Goal: Task Accomplishment & Management: Use online tool/utility

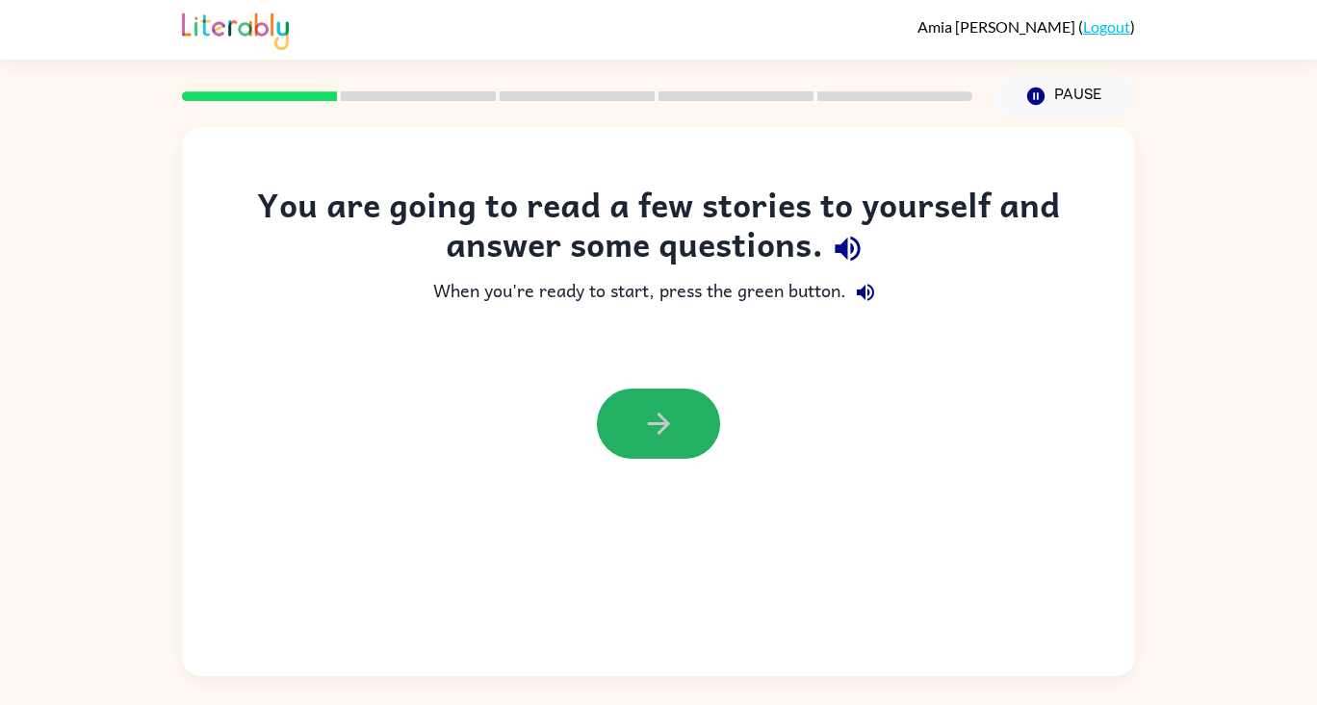
click at [653, 402] on button "button" at bounding box center [658, 424] width 123 height 70
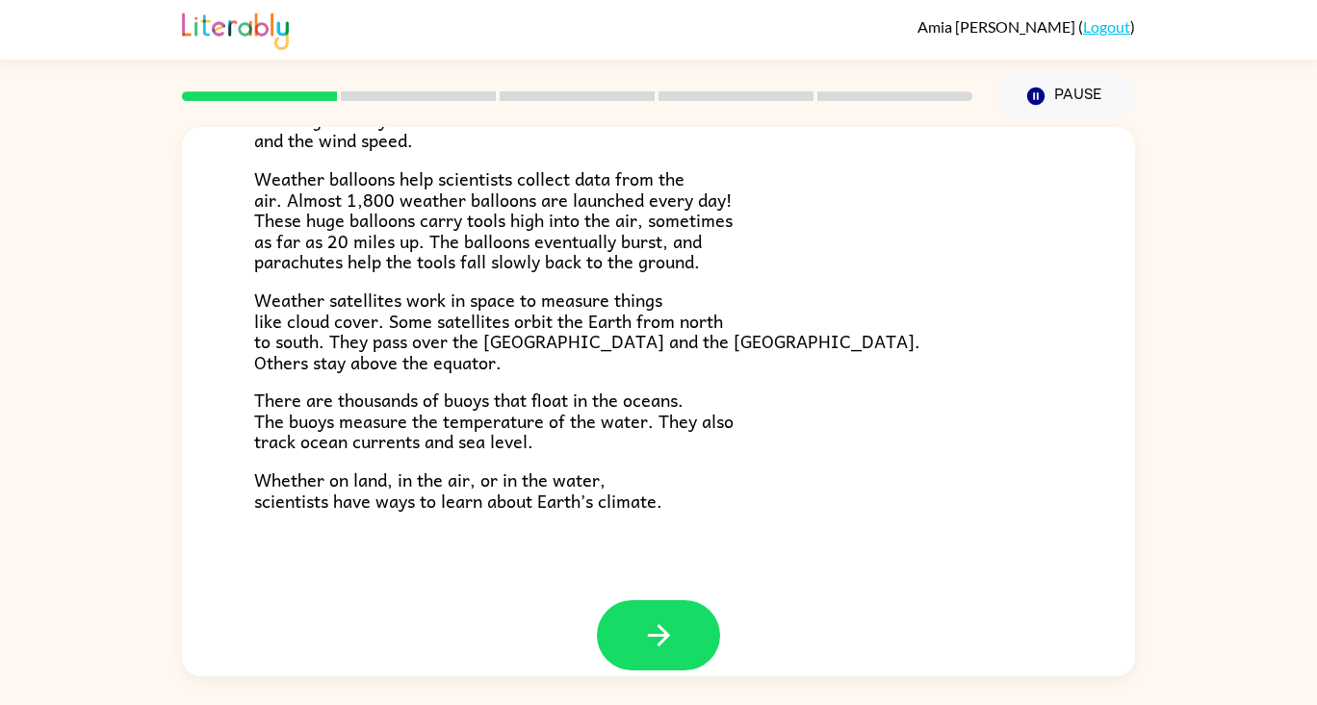
scroll to position [538, 0]
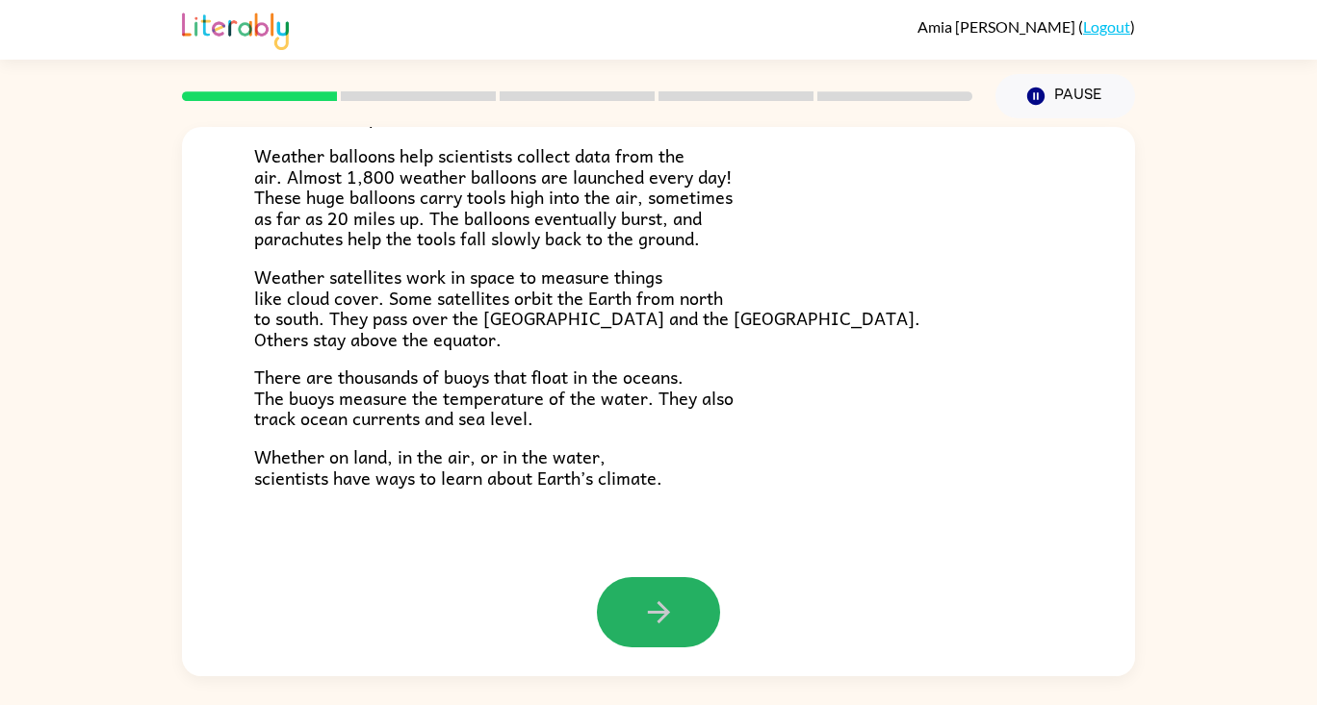
drag, startPoint x: 671, startPoint y: 614, endPoint x: 653, endPoint y: 614, distance: 18.3
click at [665, 616] on button "button" at bounding box center [658, 612] width 123 height 70
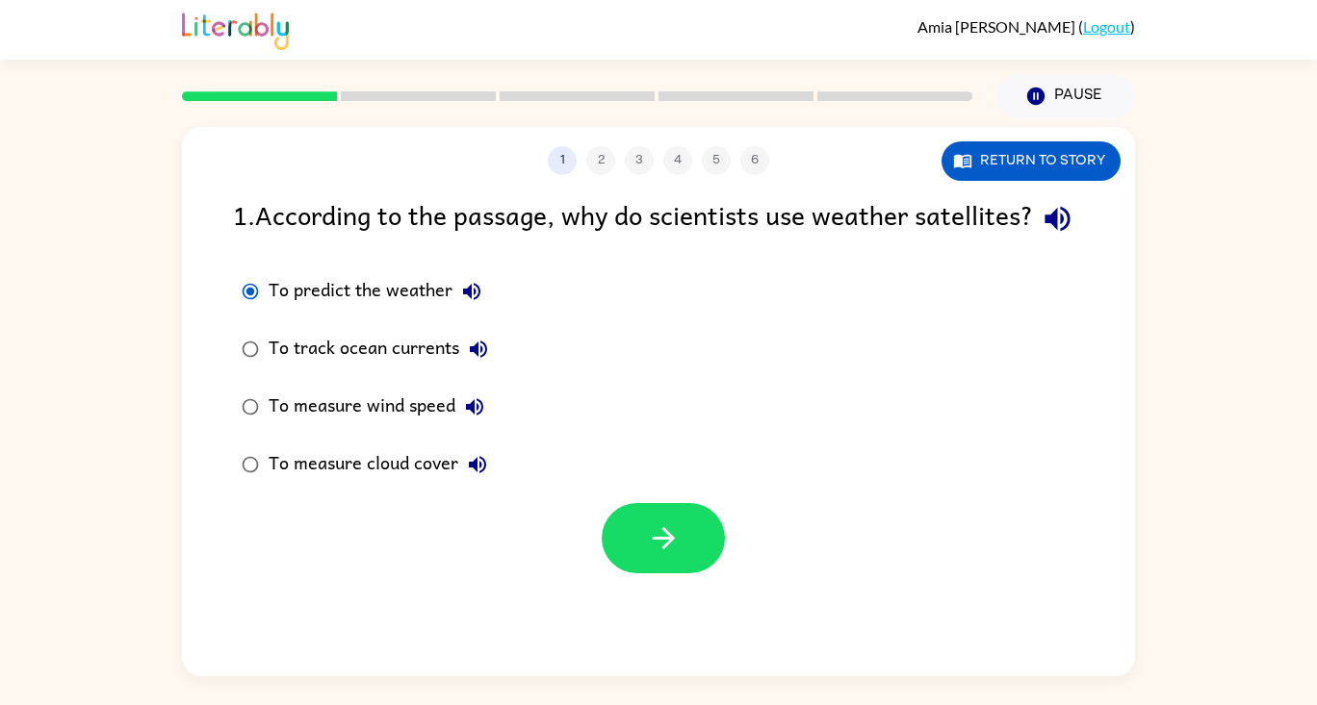
click at [662, 550] on icon "button" at bounding box center [663, 538] width 22 height 22
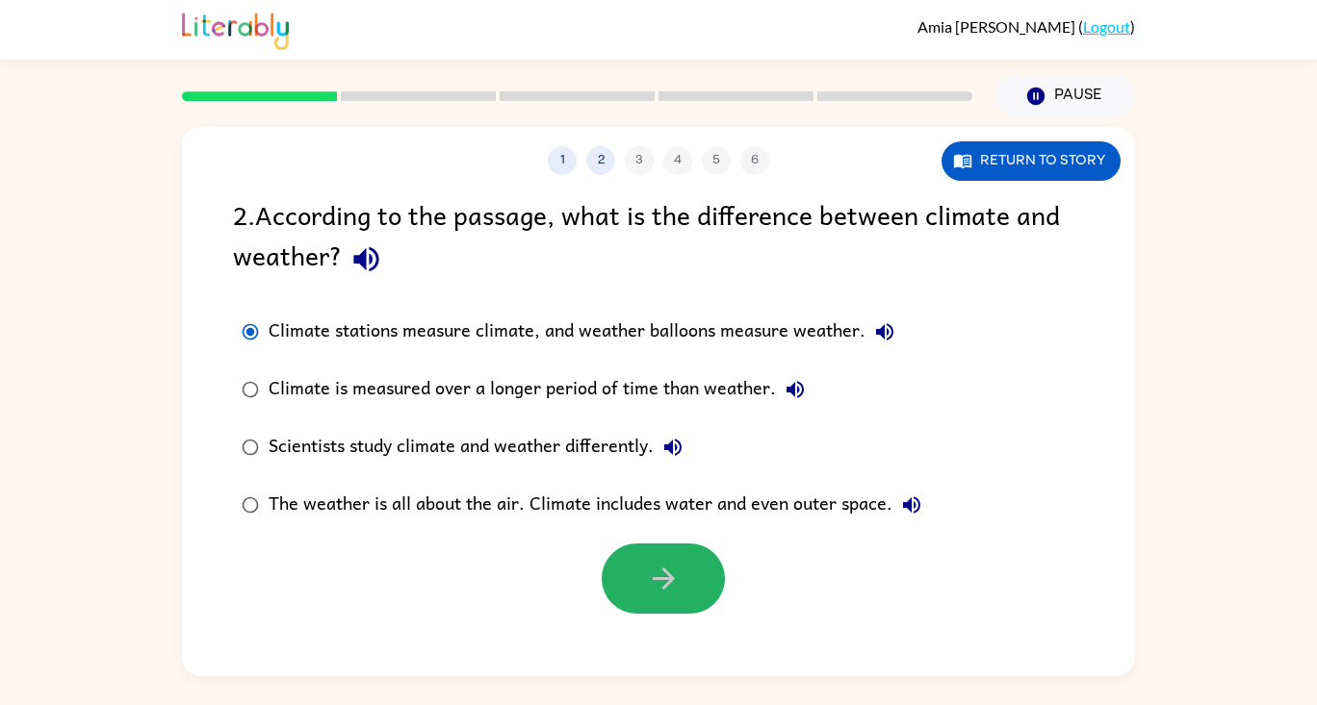
click at [677, 562] on icon "button" at bounding box center [664, 579] width 34 height 34
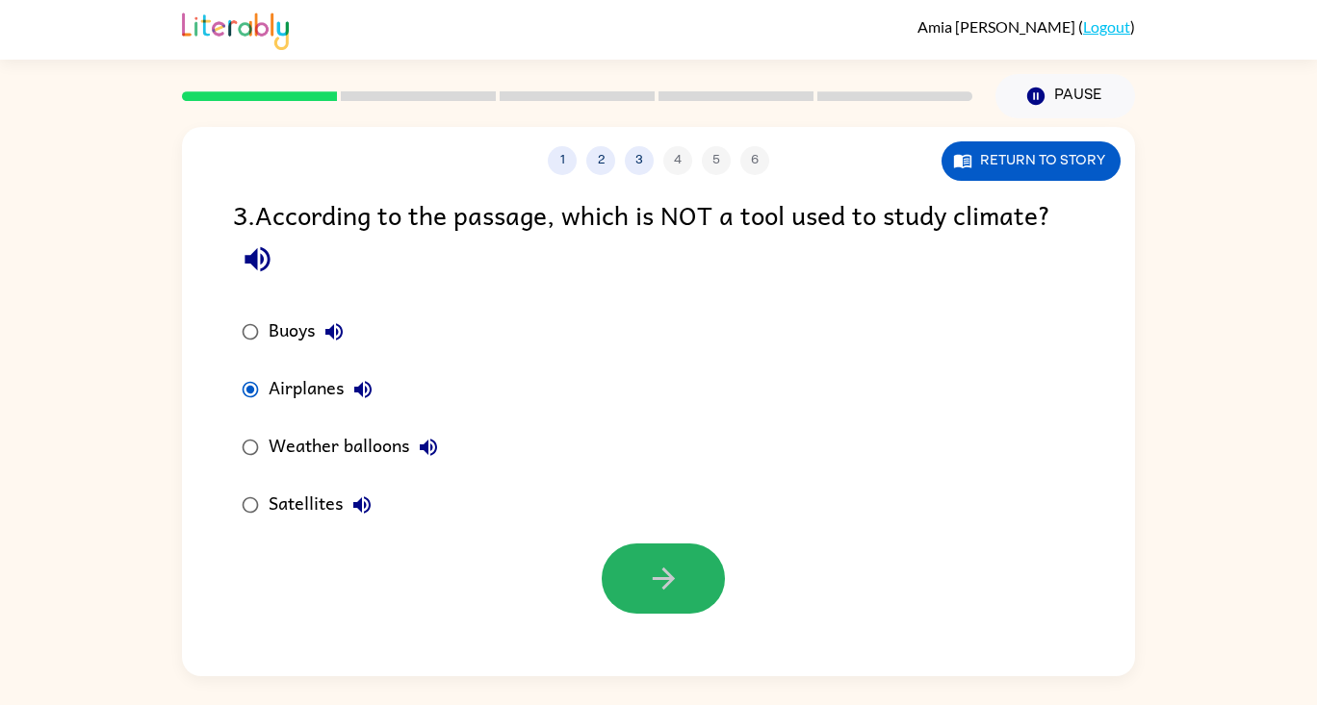
click at [651, 575] on icon "button" at bounding box center [664, 579] width 34 height 34
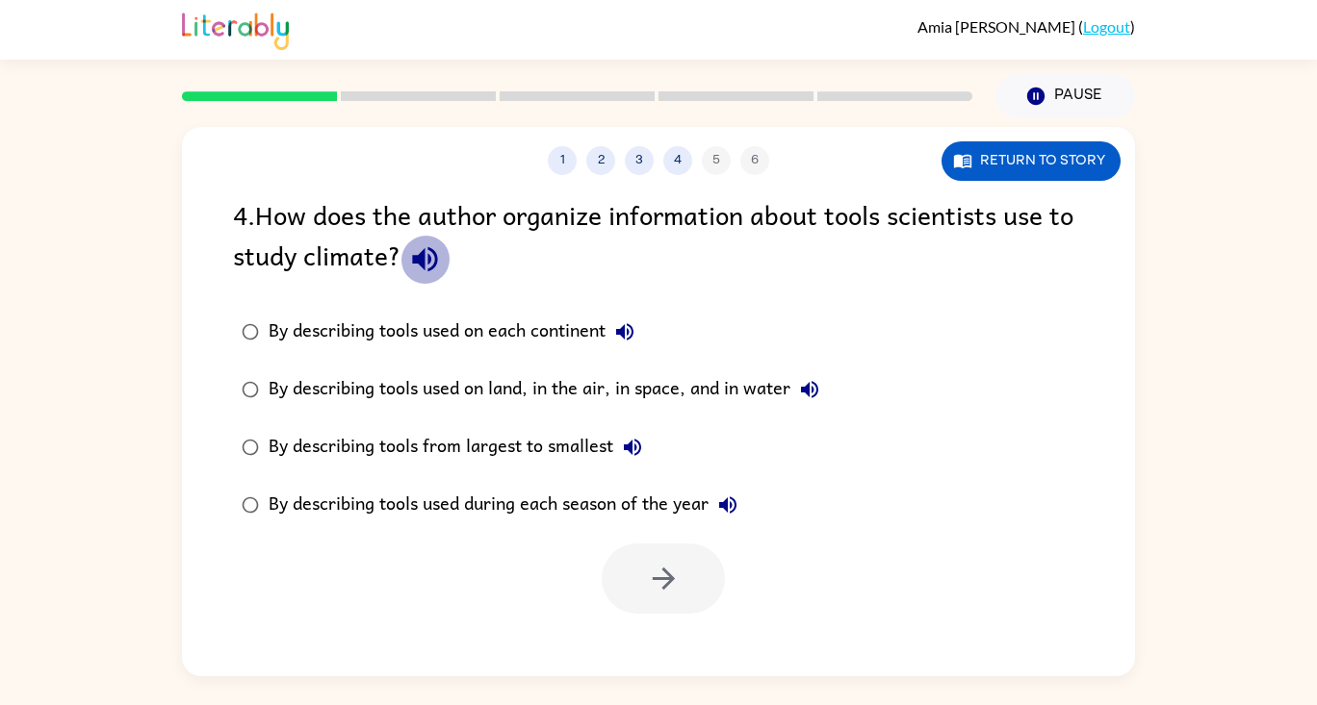
click at [430, 259] on icon "button" at bounding box center [424, 259] width 25 height 25
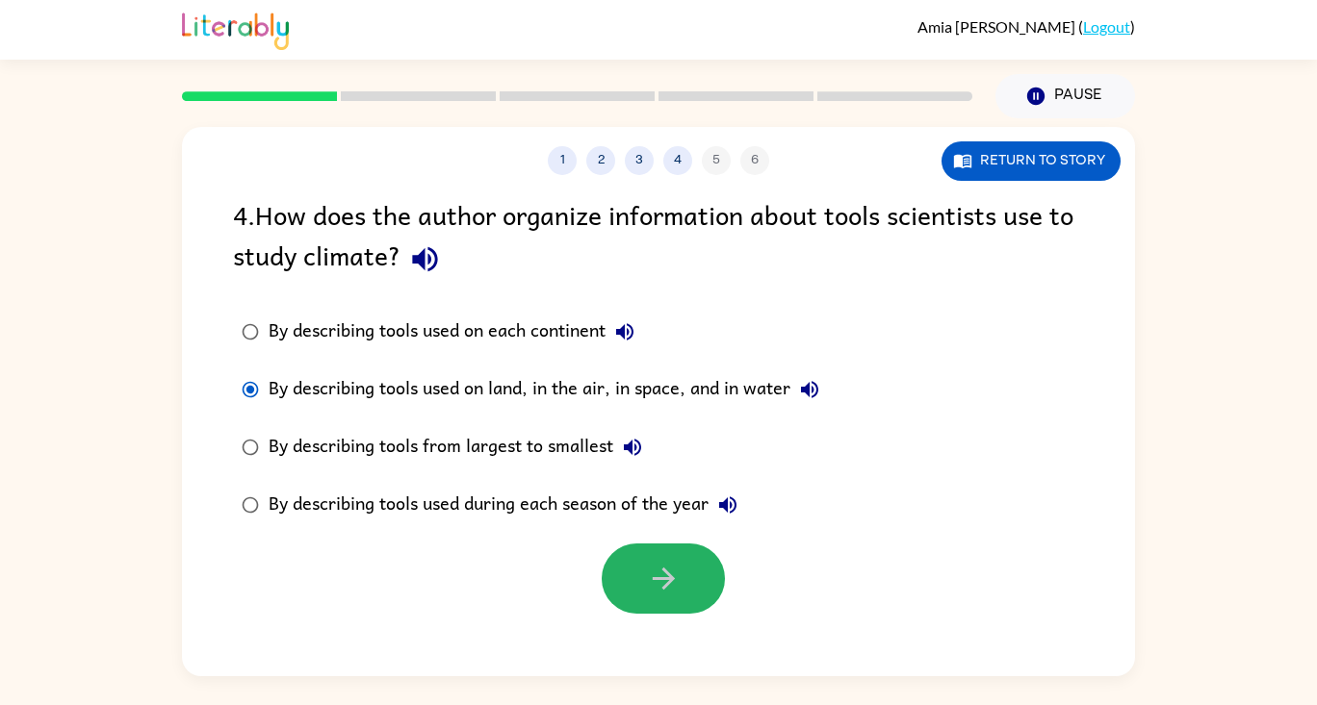
click at [638, 573] on button "button" at bounding box center [662, 579] width 123 height 70
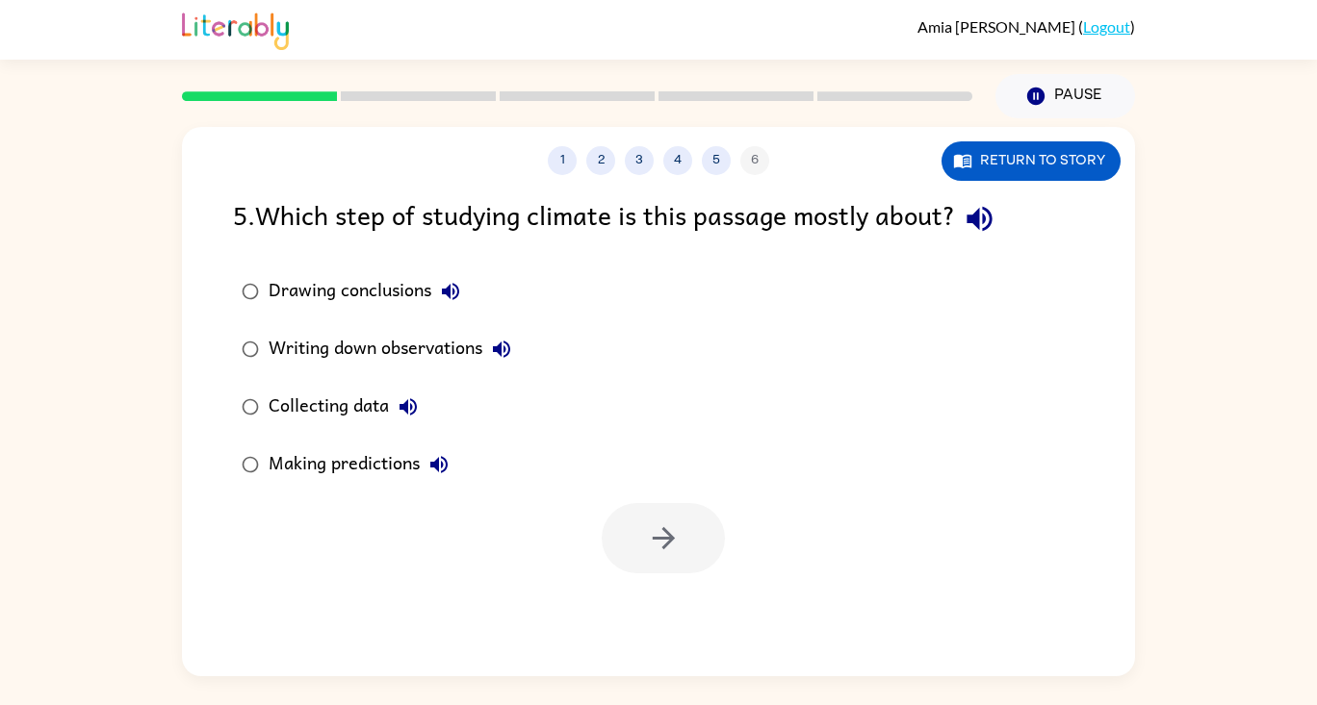
click at [1019, 158] on button "Return to story" at bounding box center [1030, 160] width 179 height 39
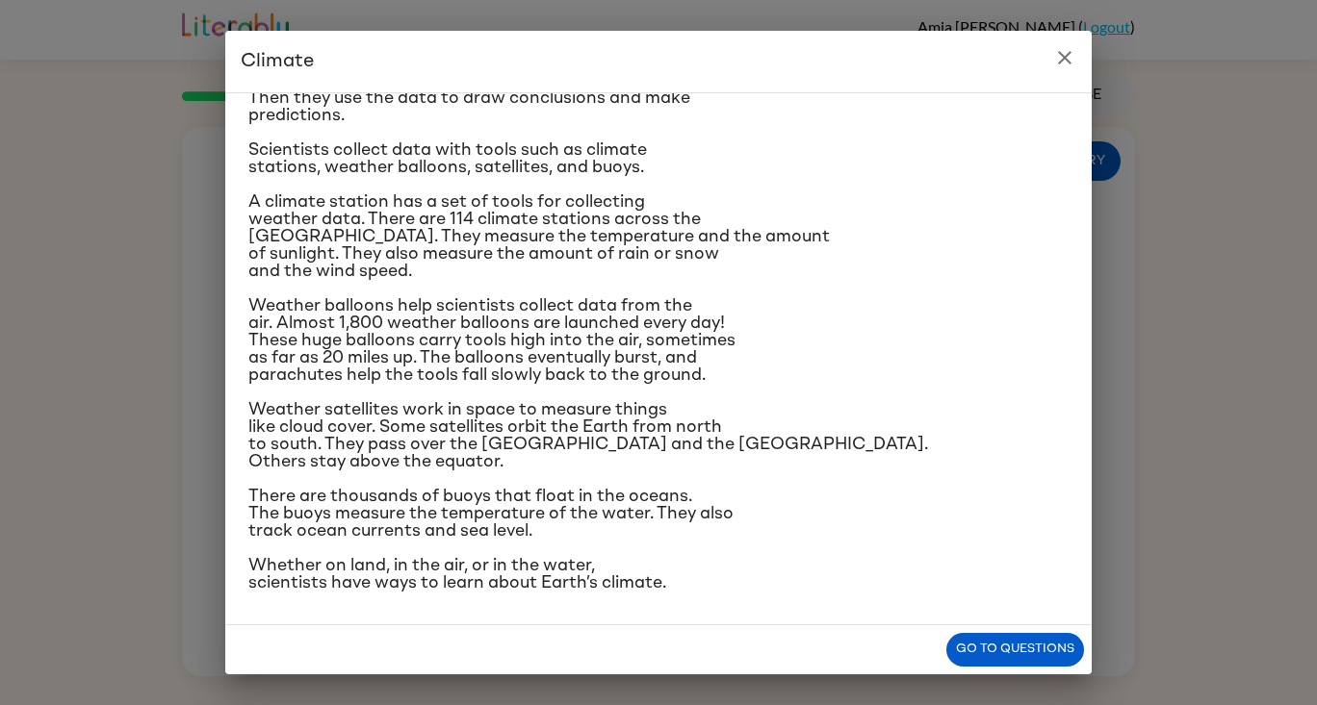
scroll to position [287, 0]
click at [1061, 52] on icon "close" at bounding box center [1064, 57] width 23 height 23
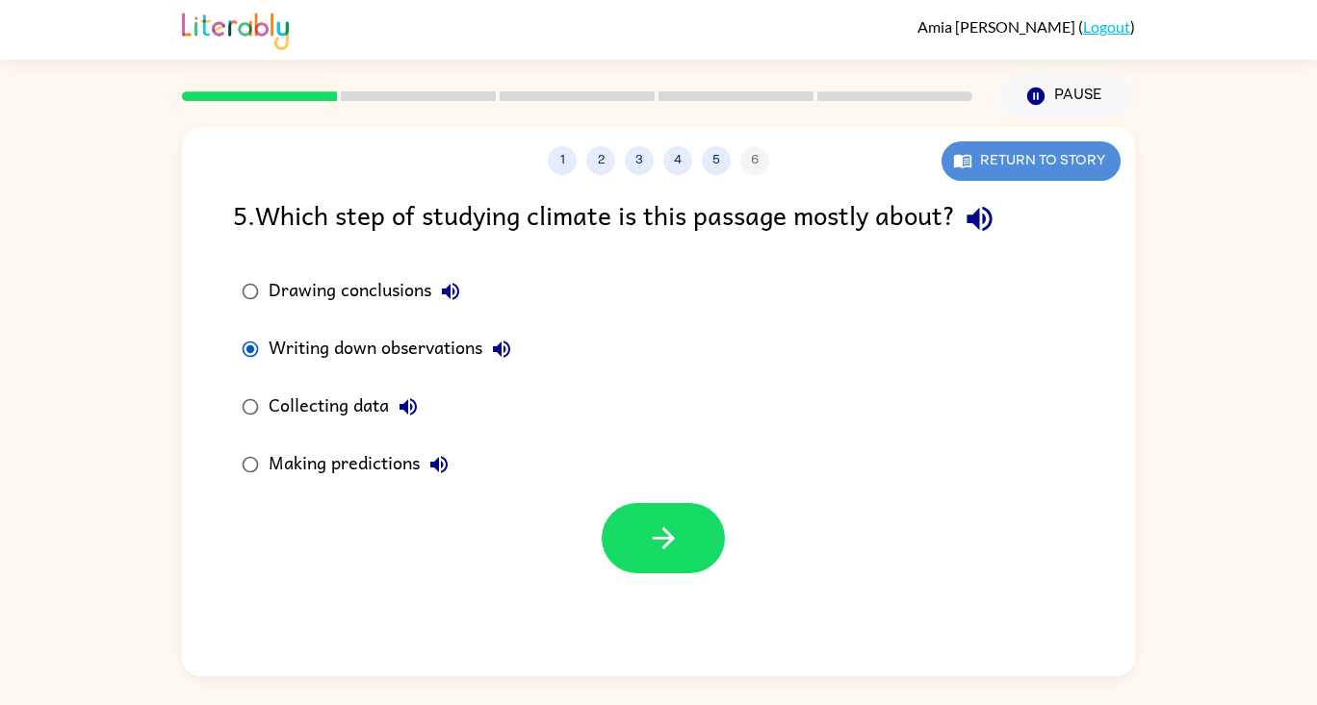
click at [1020, 163] on button "Return to story" at bounding box center [1030, 160] width 179 height 39
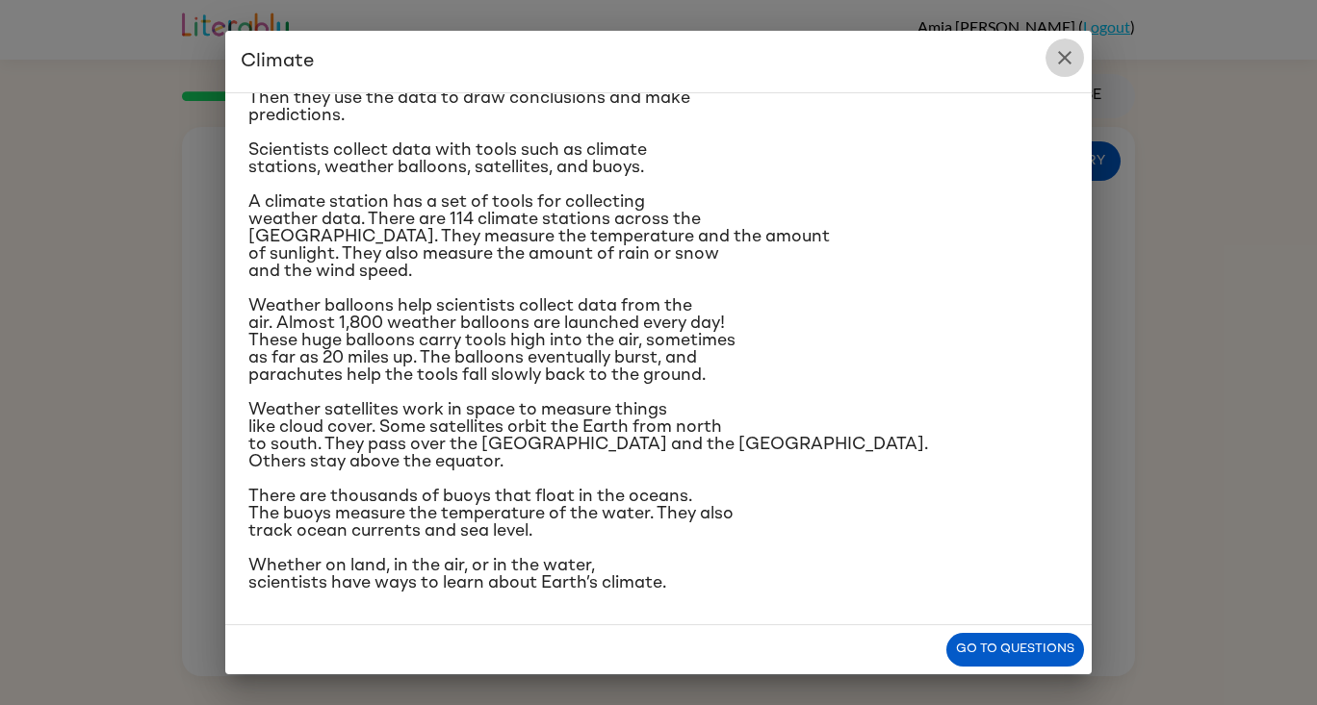
drag, startPoint x: 1061, startPoint y: 58, endPoint x: 953, endPoint y: 57, distance: 107.8
click at [1060, 57] on icon "close" at bounding box center [1064, 57] width 23 height 23
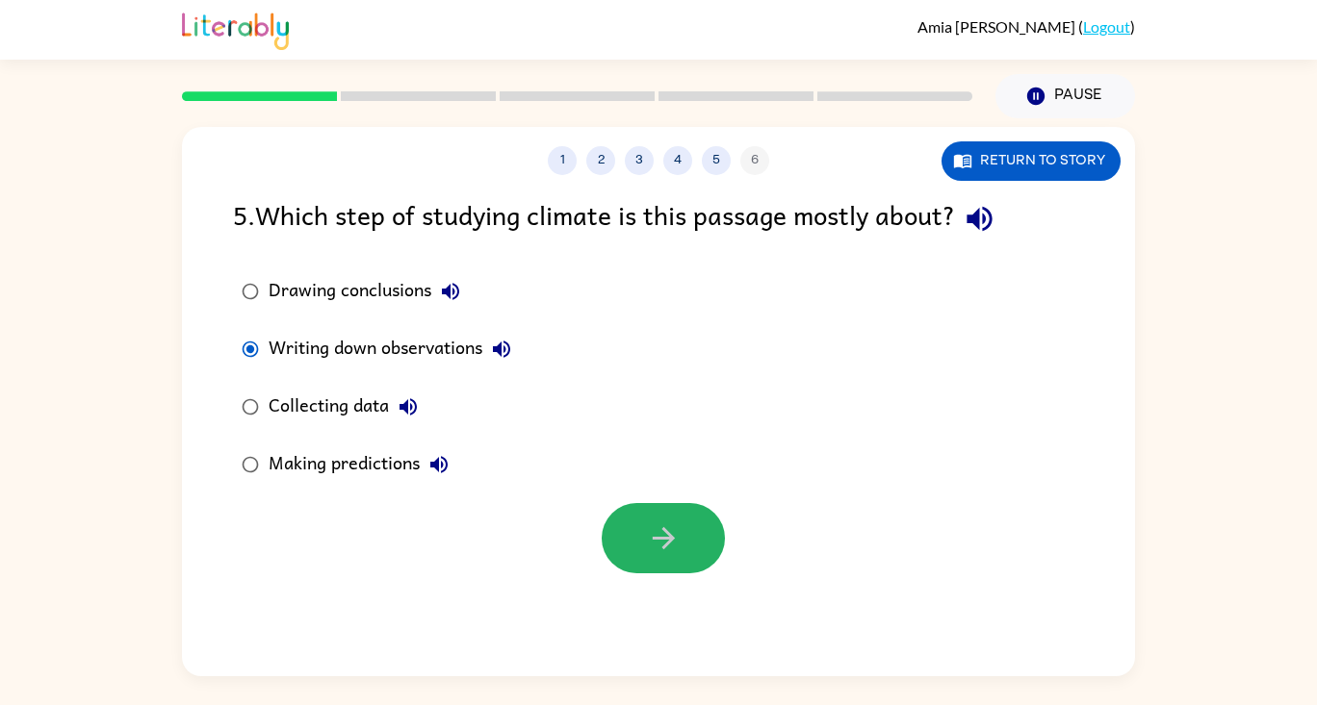
drag, startPoint x: 663, startPoint y: 531, endPoint x: 663, endPoint y: 521, distance: 10.6
click at [663, 521] on button "button" at bounding box center [662, 538] width 123 height 70
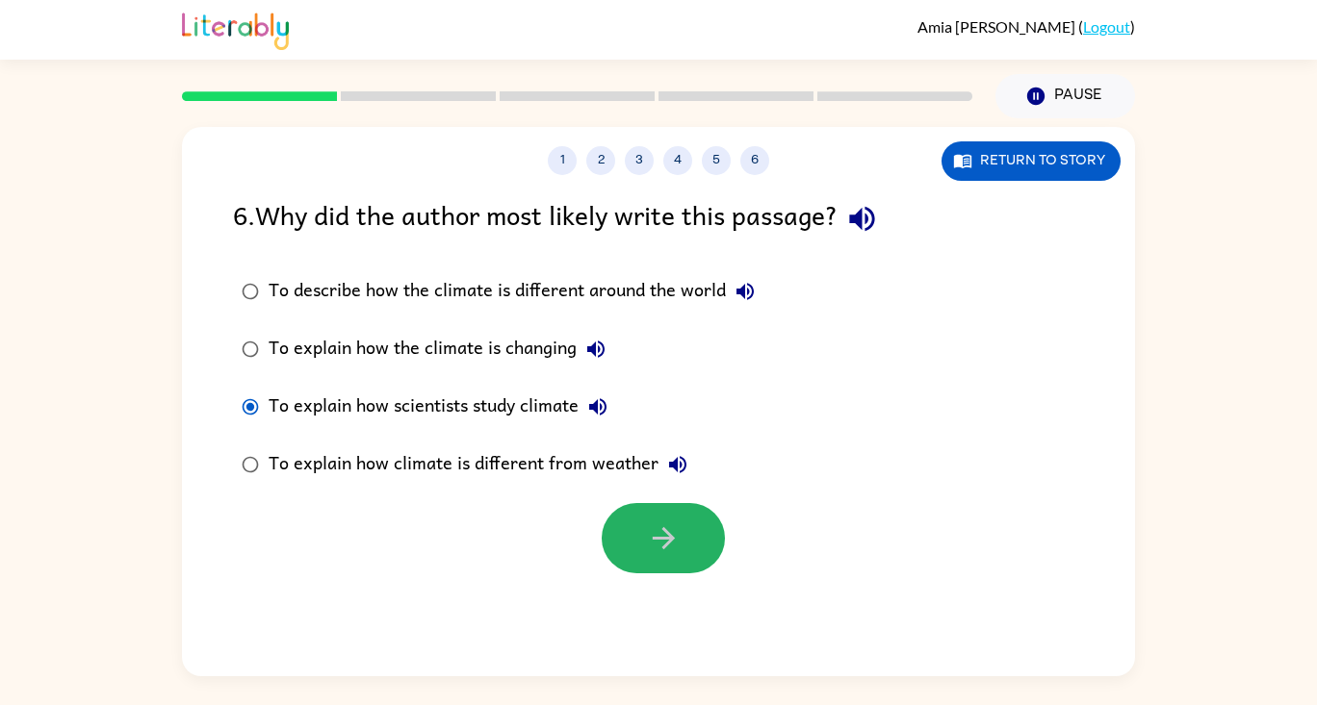
click at [659, 530] on icon "button" at bounding box center [664, 539] width 34 height 34
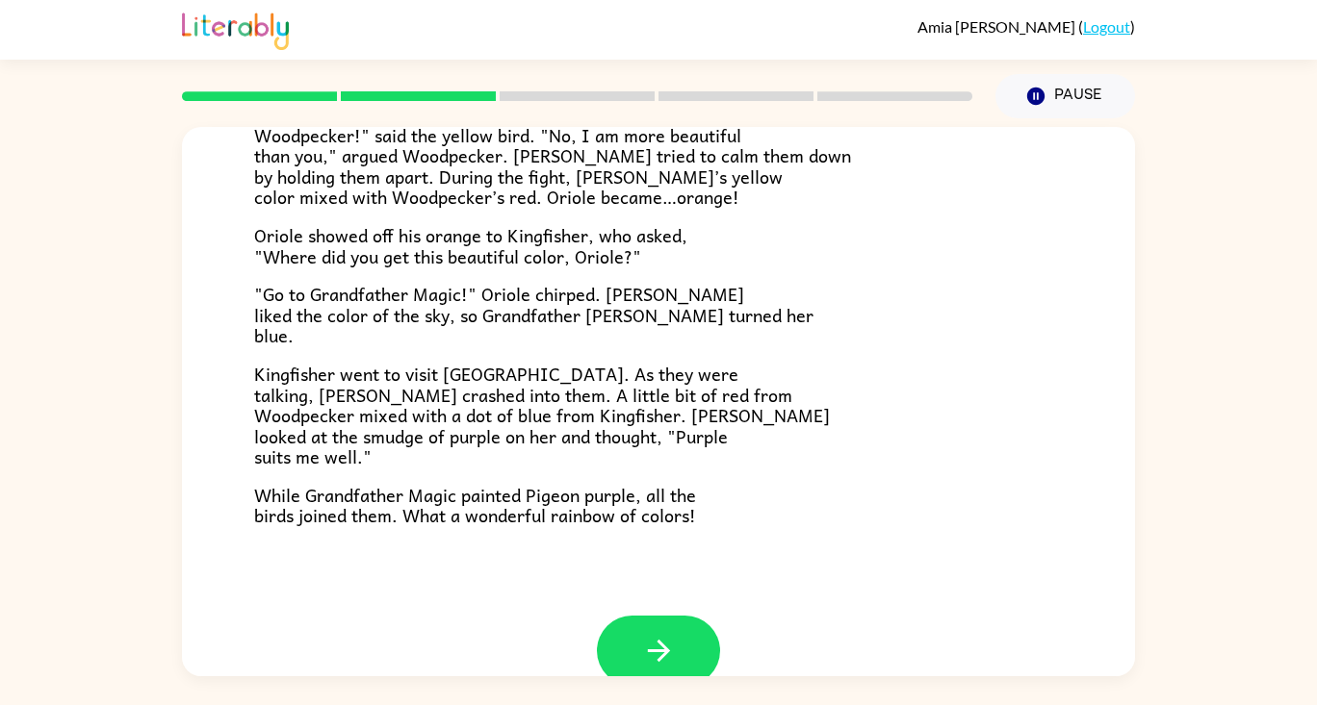
scroll to position [481, 0]
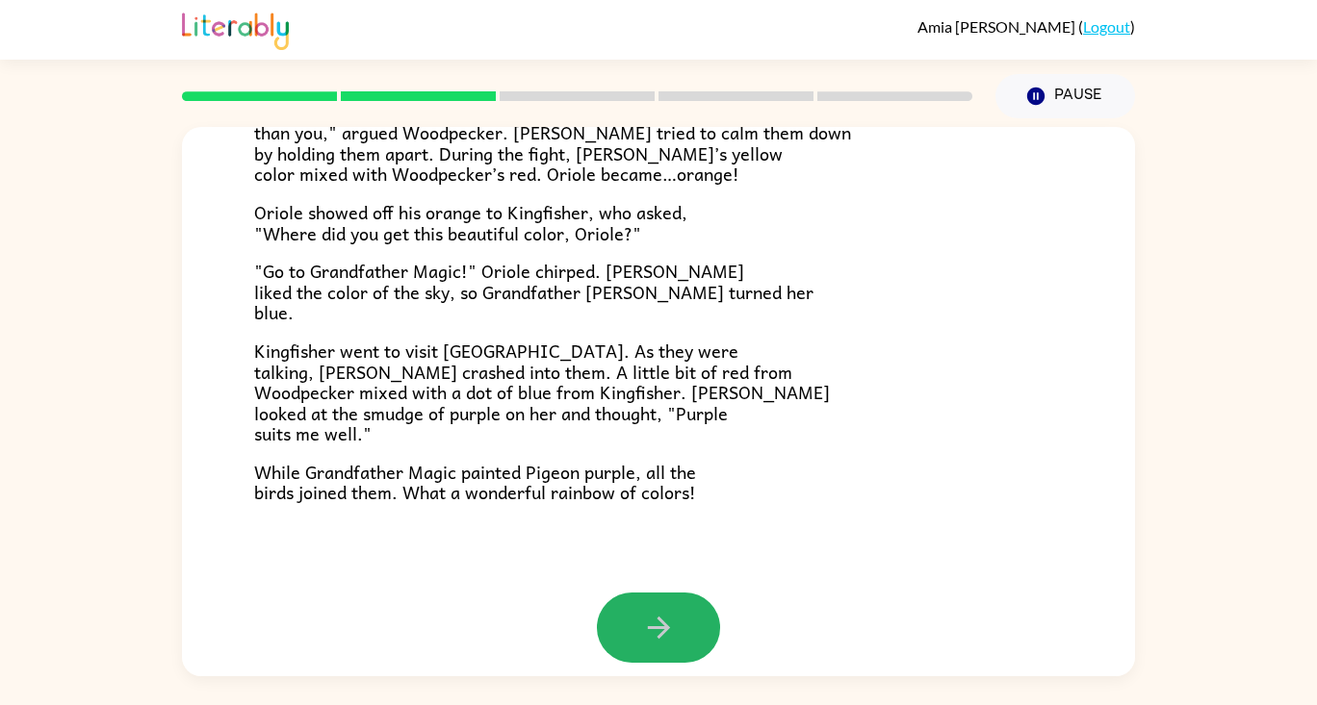
click at [625, 601] on button "button" at bounding box center [658, 628] width 123 height 70
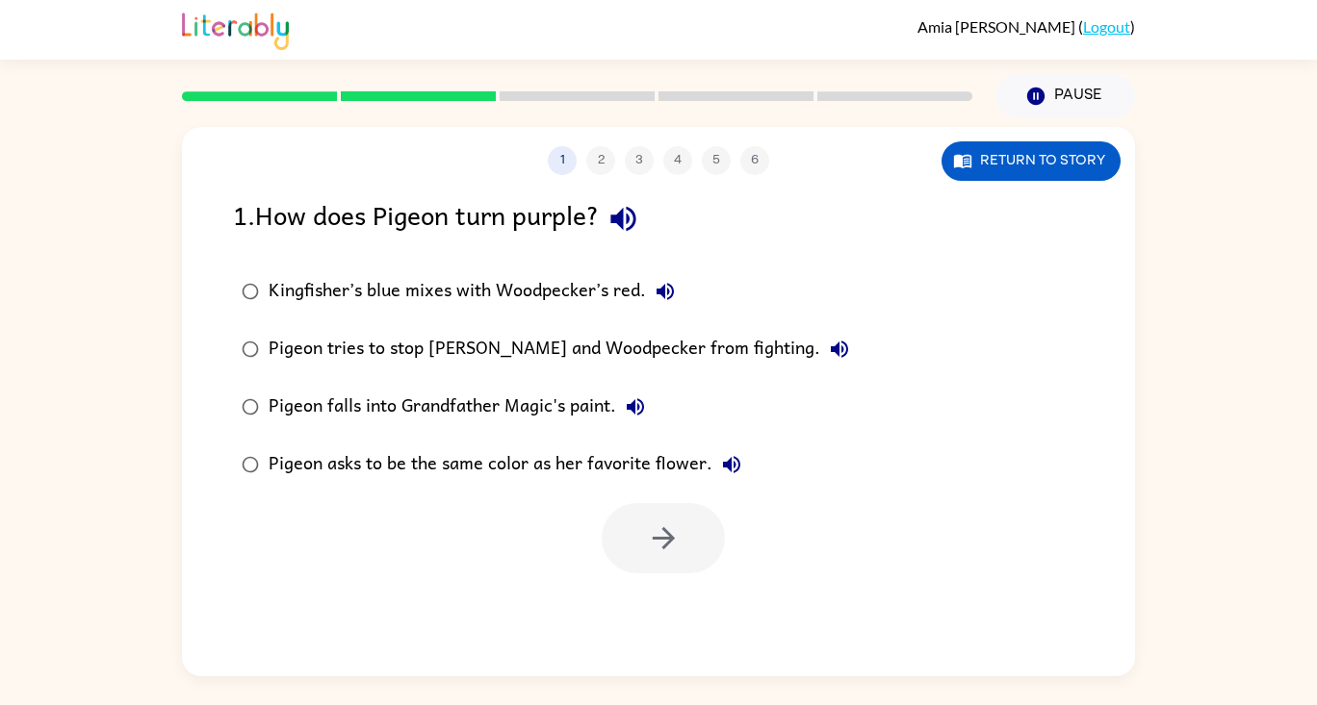
scroll to position [0, 0]
click at [653, 505] on button "button" at bounding box center [662, 538] width 123 height 70
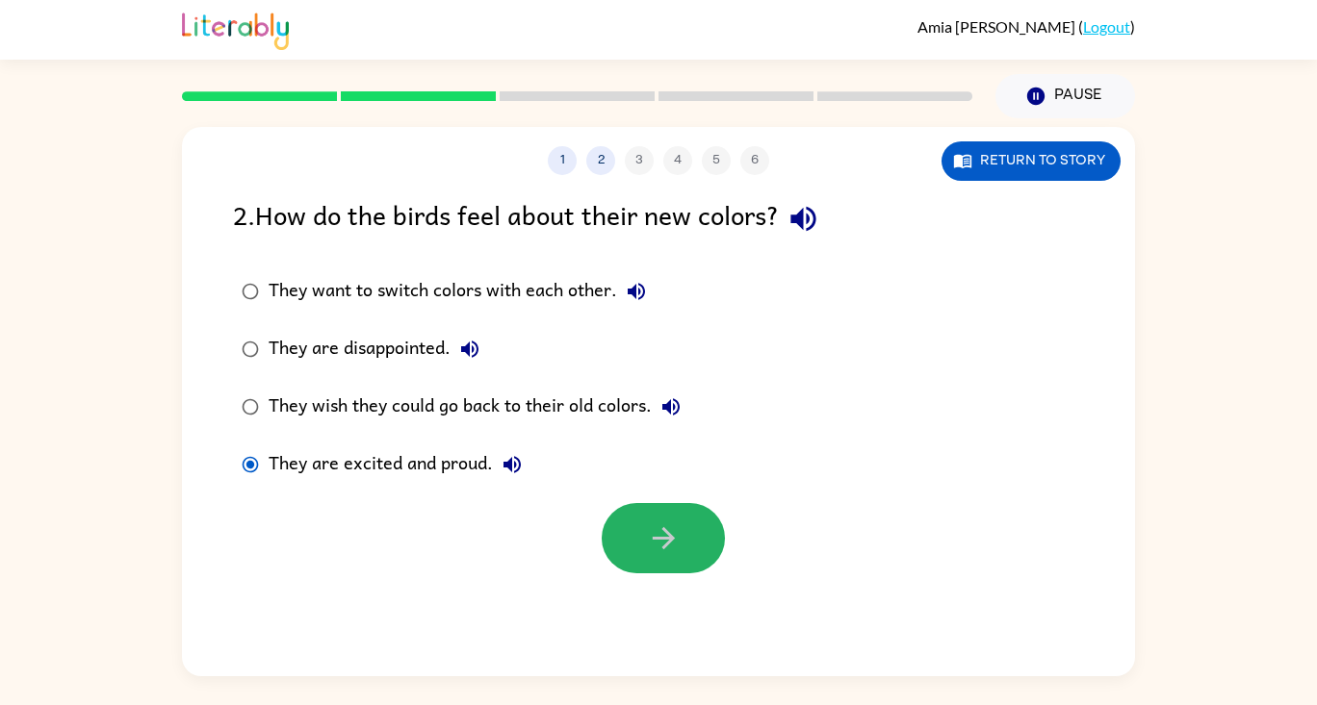
click at [696, 509] on button "button" at bounding box center [662, 538] width 123 height 70
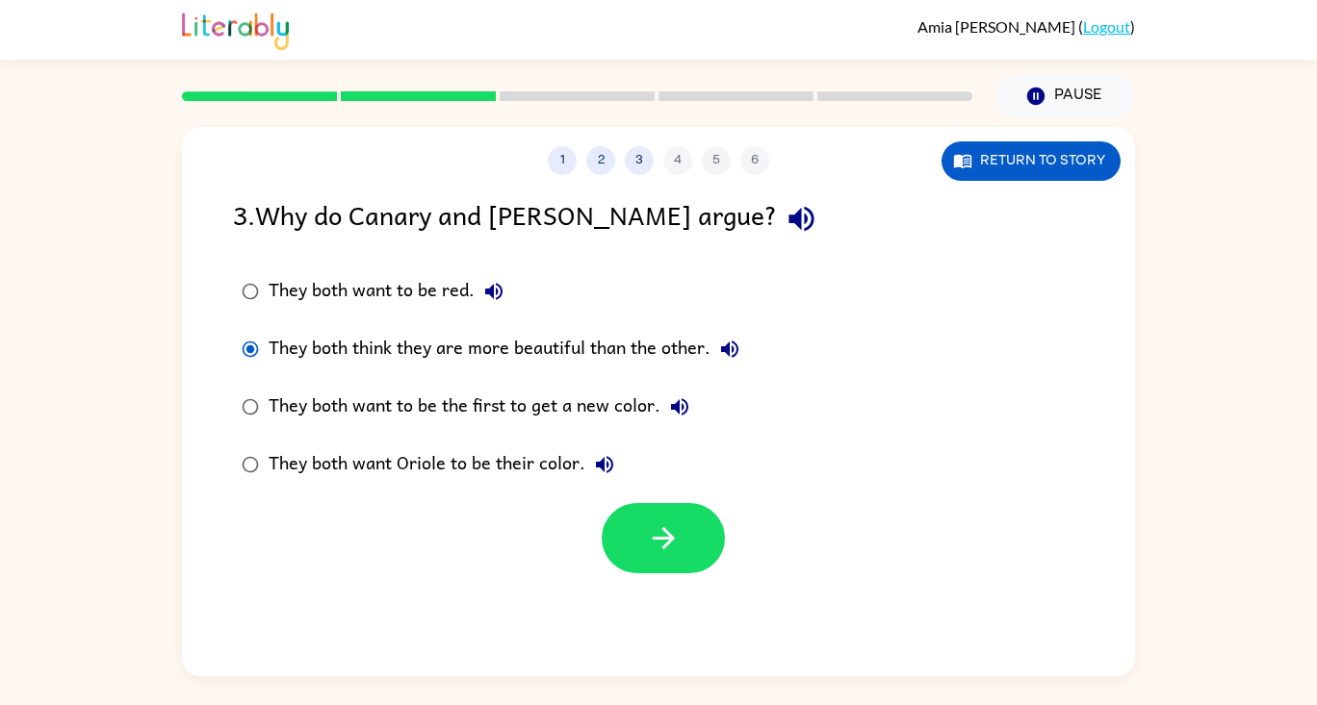
click at [656, 525] on icon "button" at bounding box center [664, 539] width 34 height 34
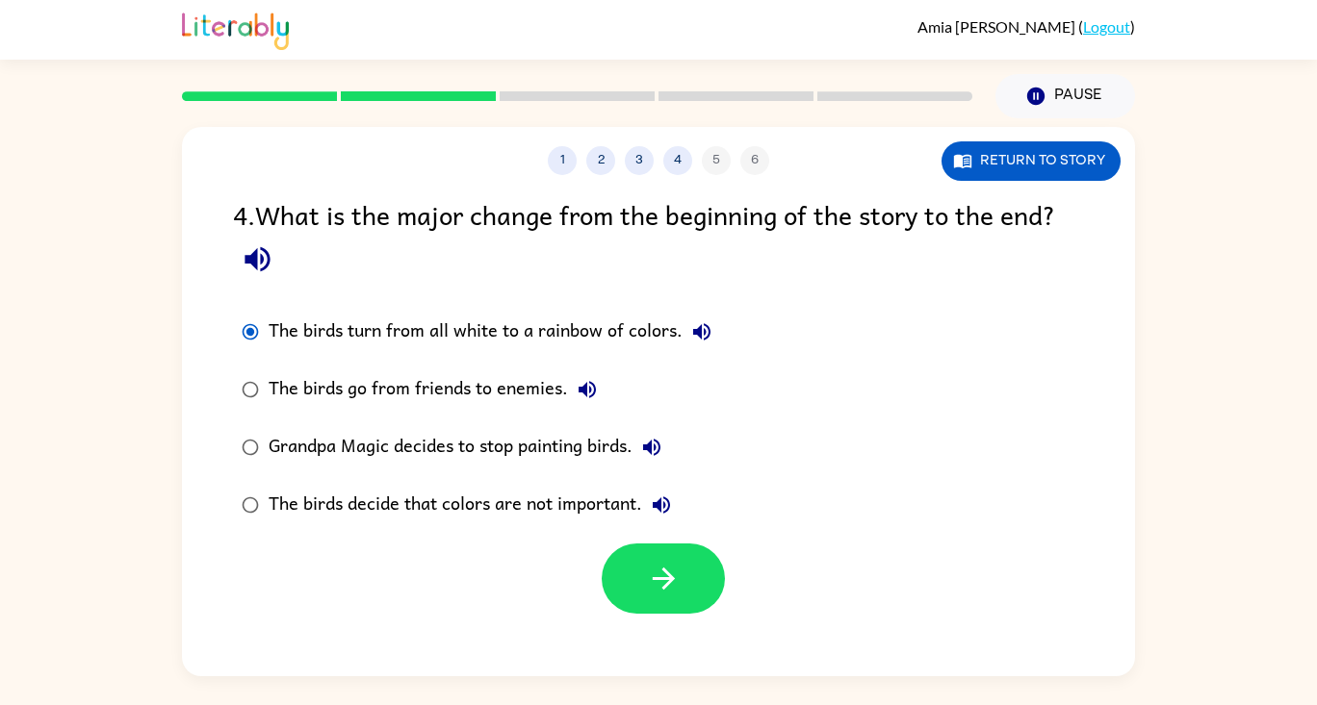
click at [647, 570] on icon "button" at bounding box center [664, 579] width 34 height 34
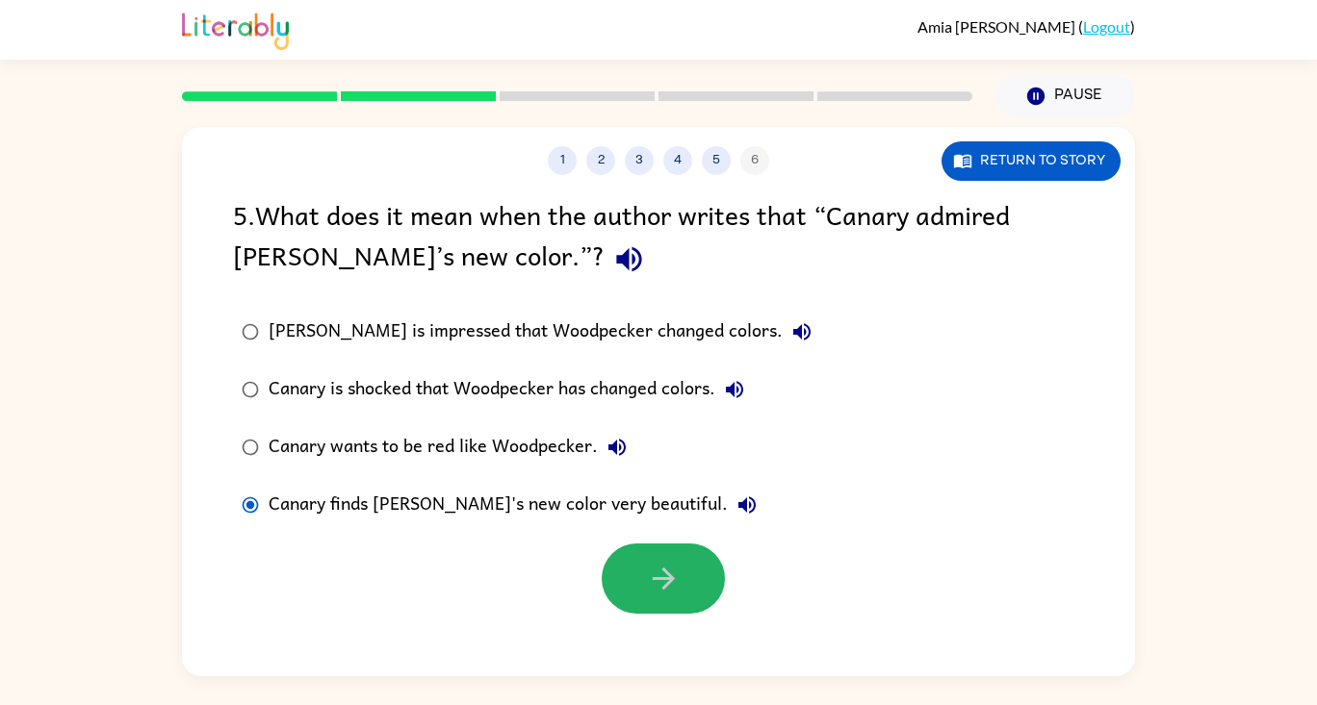
click at [673, 589] on icon "button" at bounding box center [664, 579] width 34 height 34
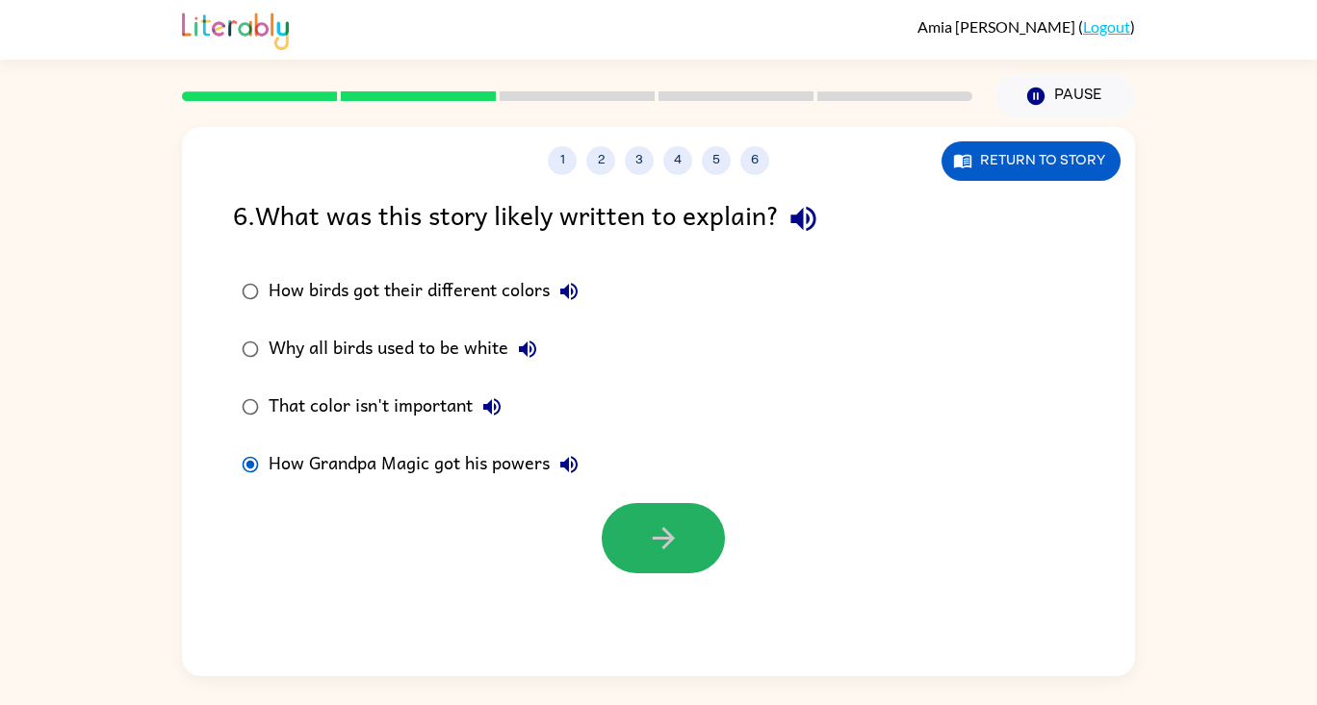
click at [623, 544] on button "button" at bounding box center [662, 538] width 123 height 70
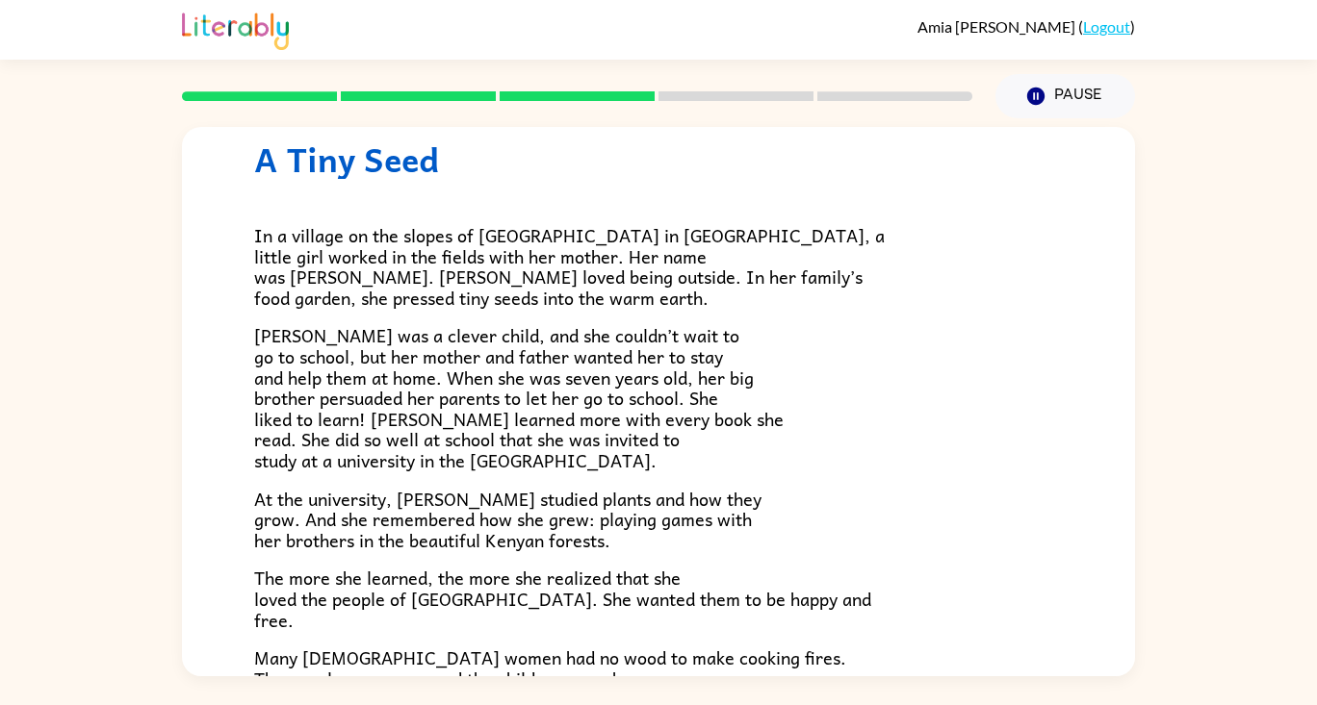
scroll to position [59, 0]
click at [1037, 529] on p "At the university, Wangari studied plants and how they grow. And she remembered…" at bounding box center [658, 521] width 808 height 63
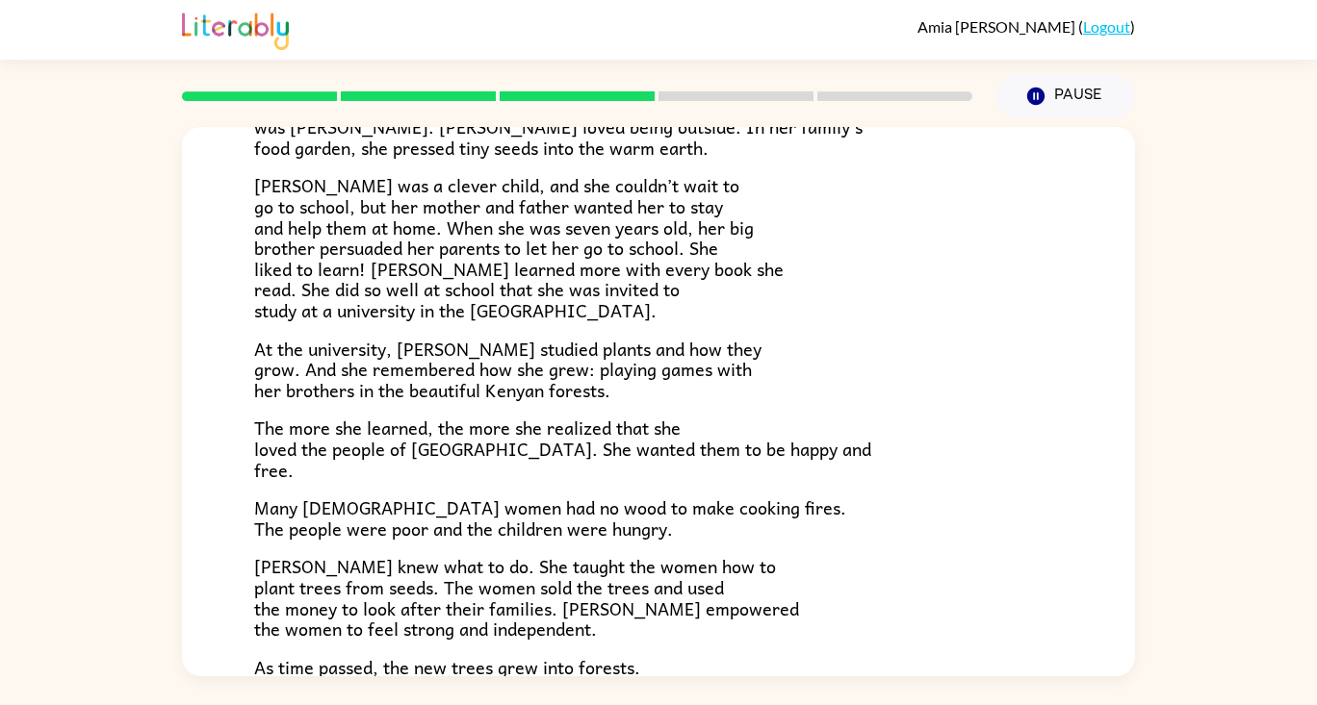
scroll to position [347, 0]
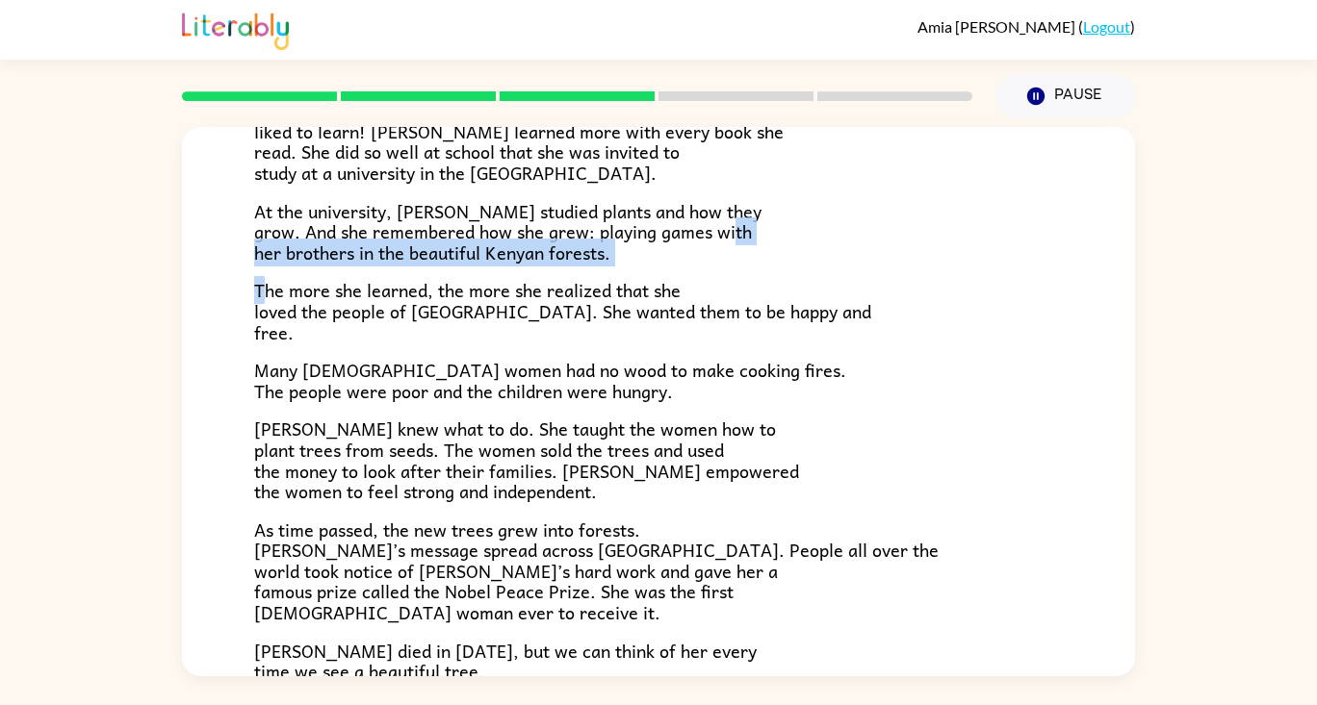
click at [262, 269] on div "In a village on the slopes of Mount Kenya in Africa, a little girl worked in th…" at bounding box center [658, 286] width 808 height 791
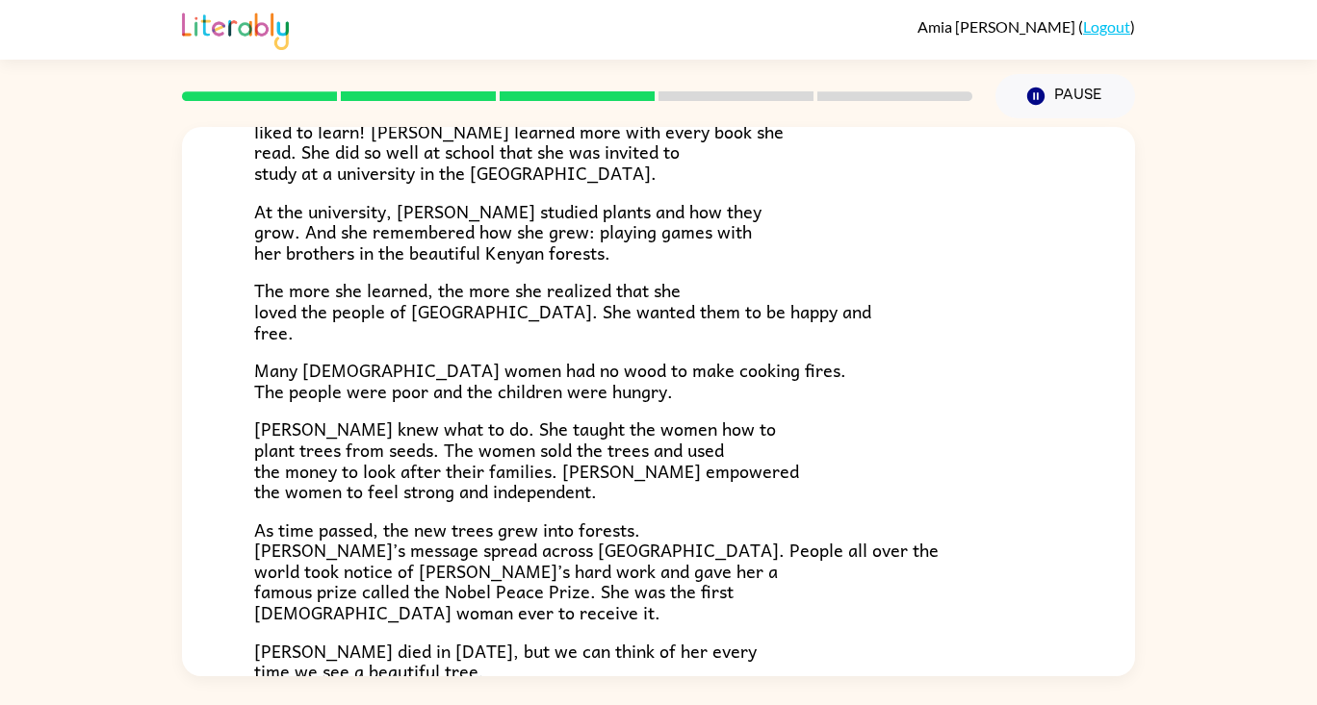
click at [230, 254] on div "A Tiny Seed In a village on the slopes of Mount Kenya in Africa, a little girl …" at bounding box center [658, 276] width 953 height 992
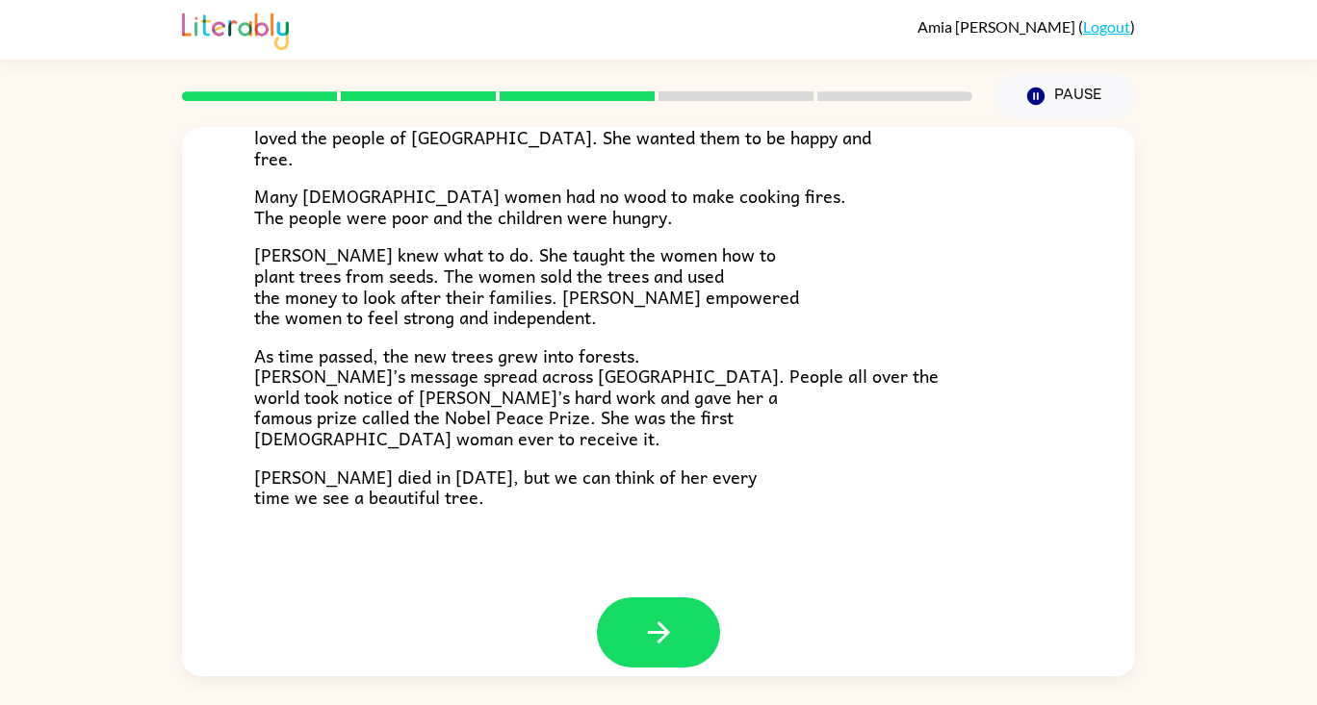
scroll to position [541, 0]
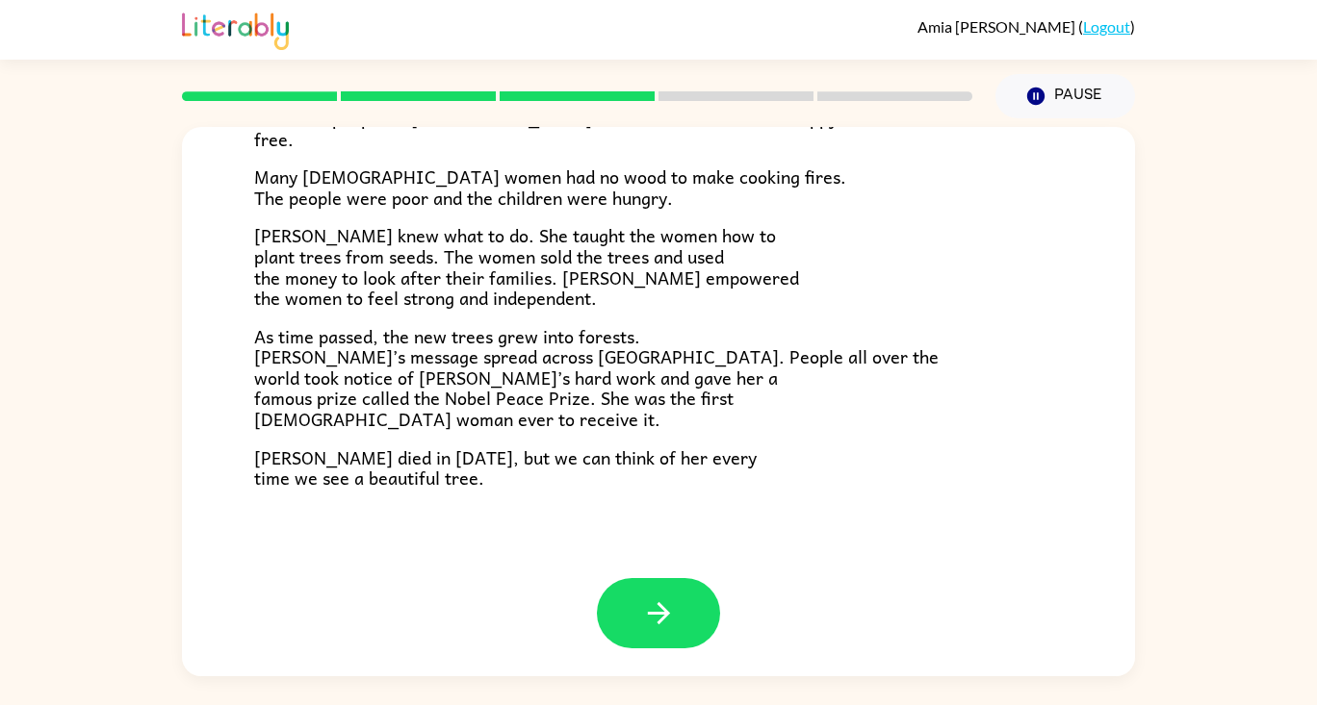
click at [608, 609] on button "button" at bounding box center [658, 613] width 123 height 70
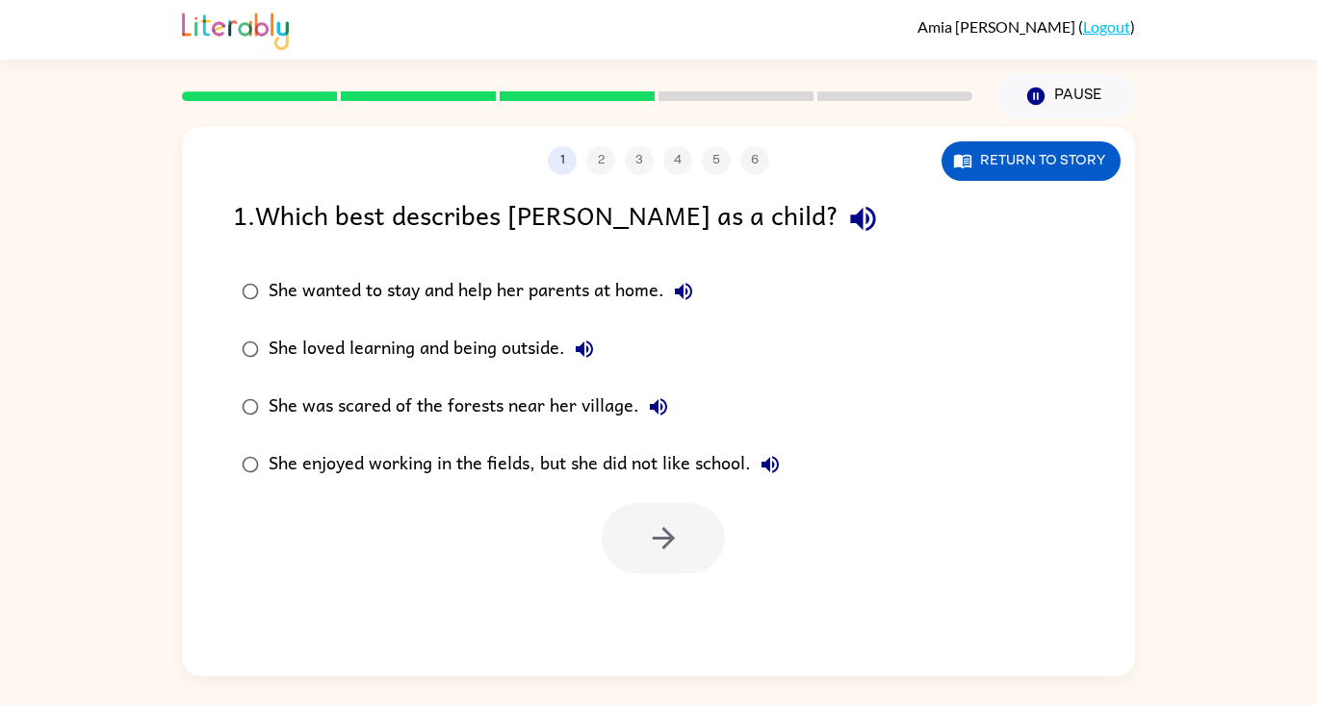
scroll to position [0, 0]
click at [678, 537] on icon "button" at bounding box center [664, 539] width 34 height 34
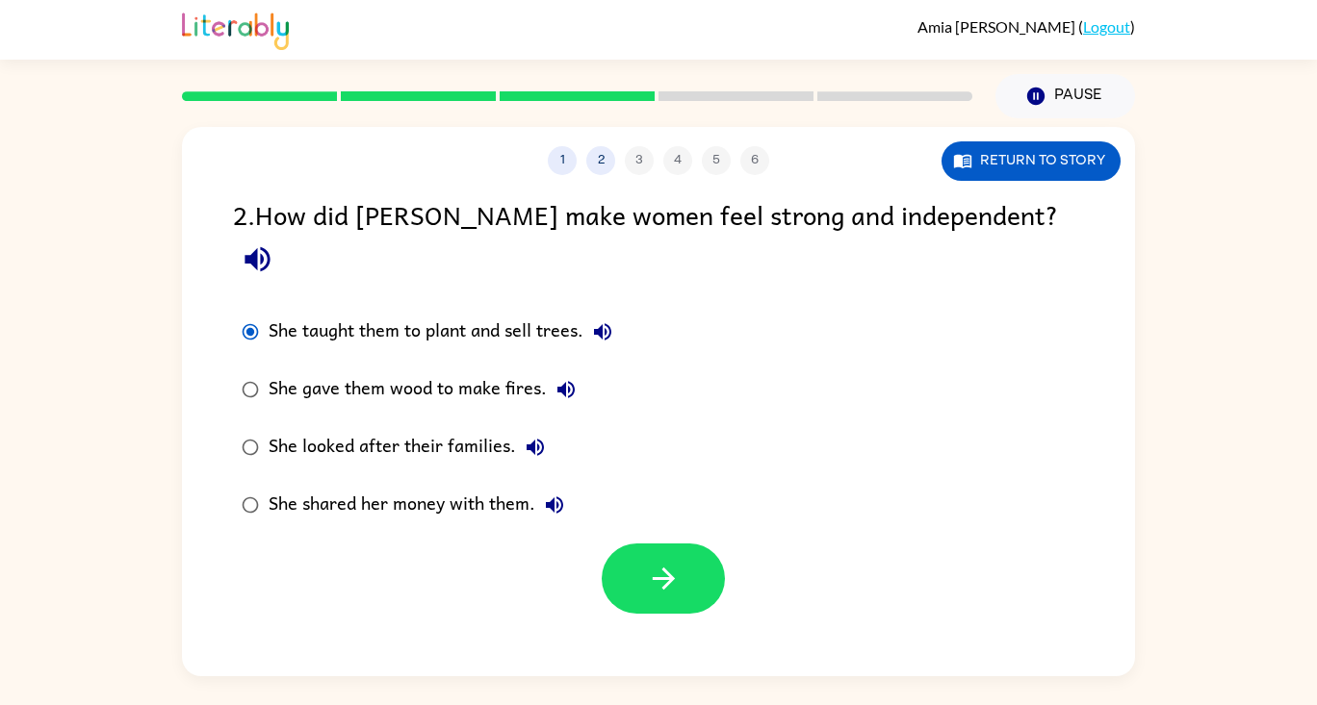
click at [674, 544] on button "button" at bounding box center [662, 579] width 123 height 70
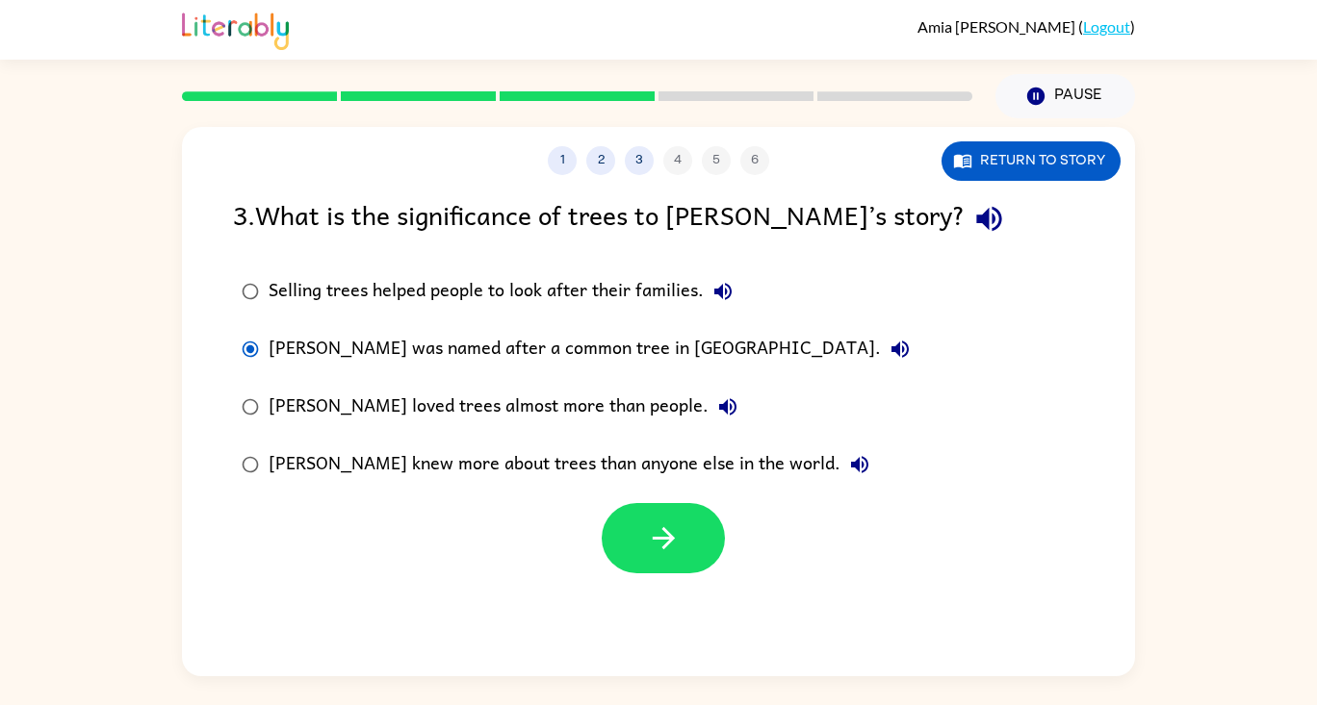
click at [654, 537] on icon "button" at bounding box center [664, 539] width 34 height 34
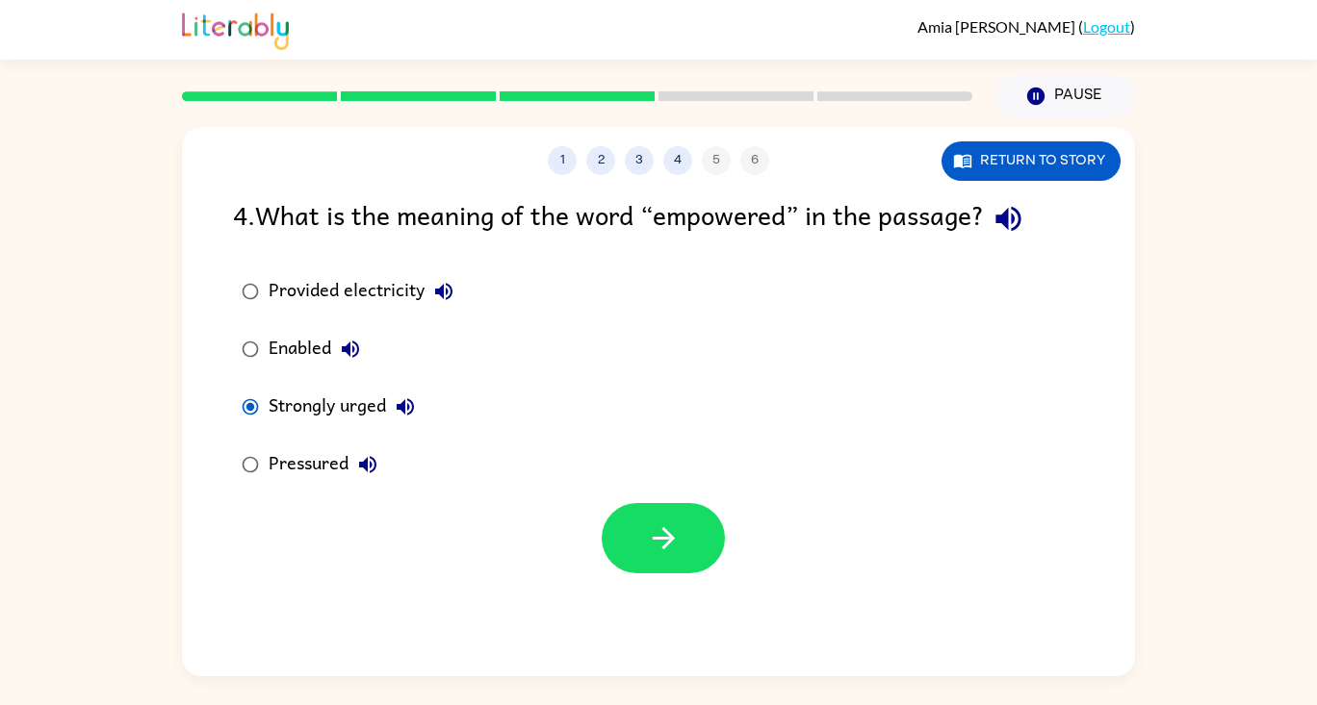
click at [633, 544] on button "button" at bounding box center [662, 538] width 123 height 70
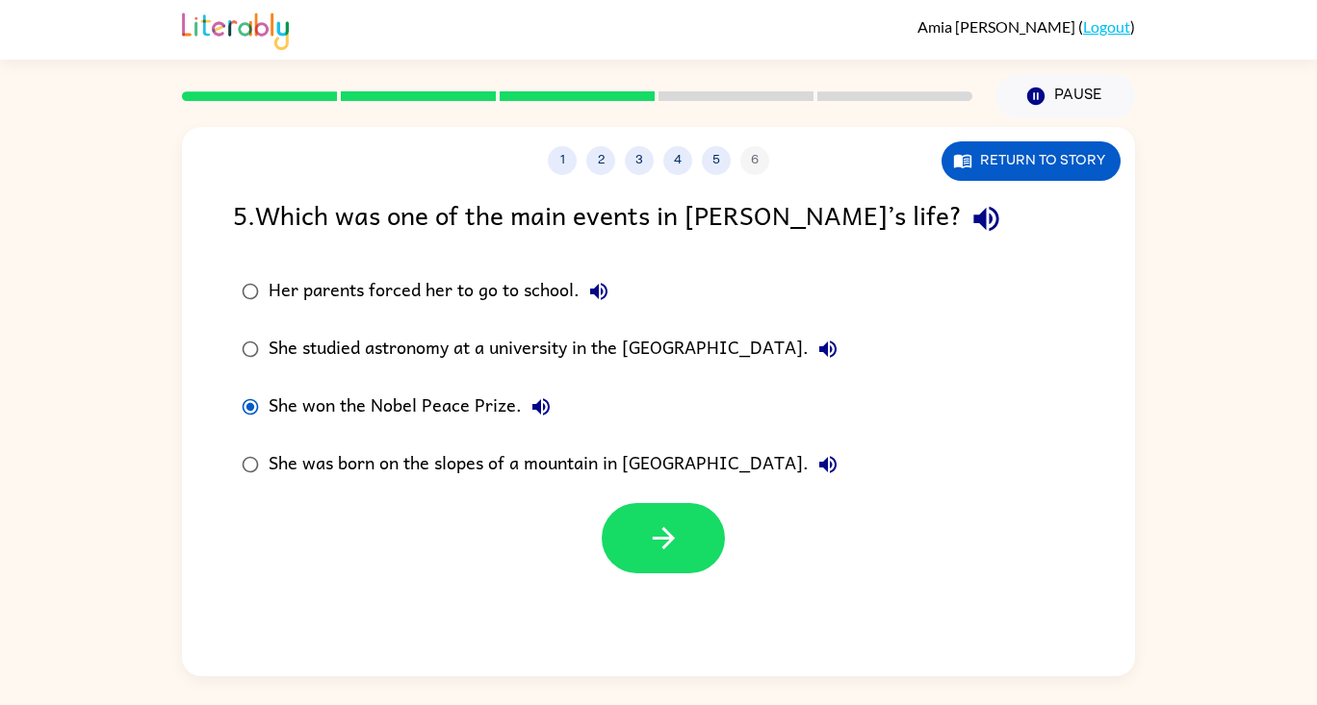
click at [676, 525] on button "button" at bounding box center [662, 538] width 123 height 70
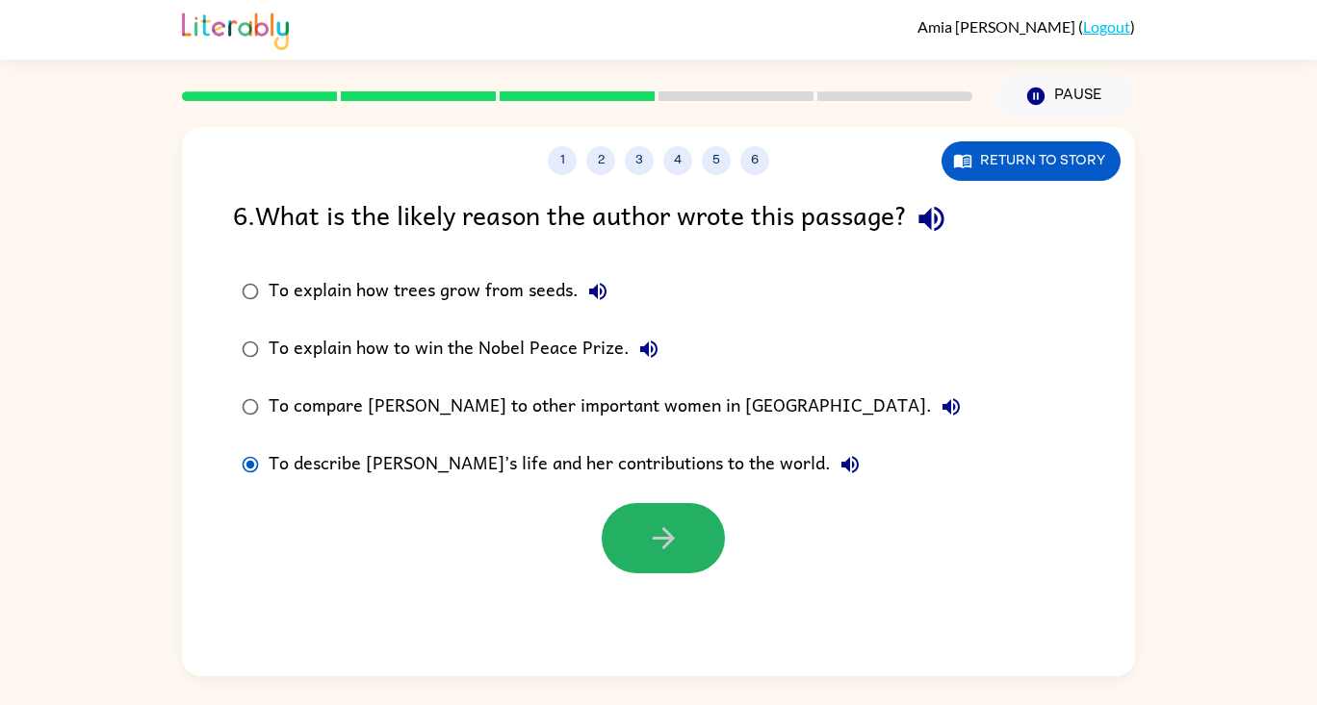
click at [669, 555] on button "button" at bounding box center [662, 538] width 123 height 70
click at [669, 555] on div at bounding box center [662, 538] width 123 height 70
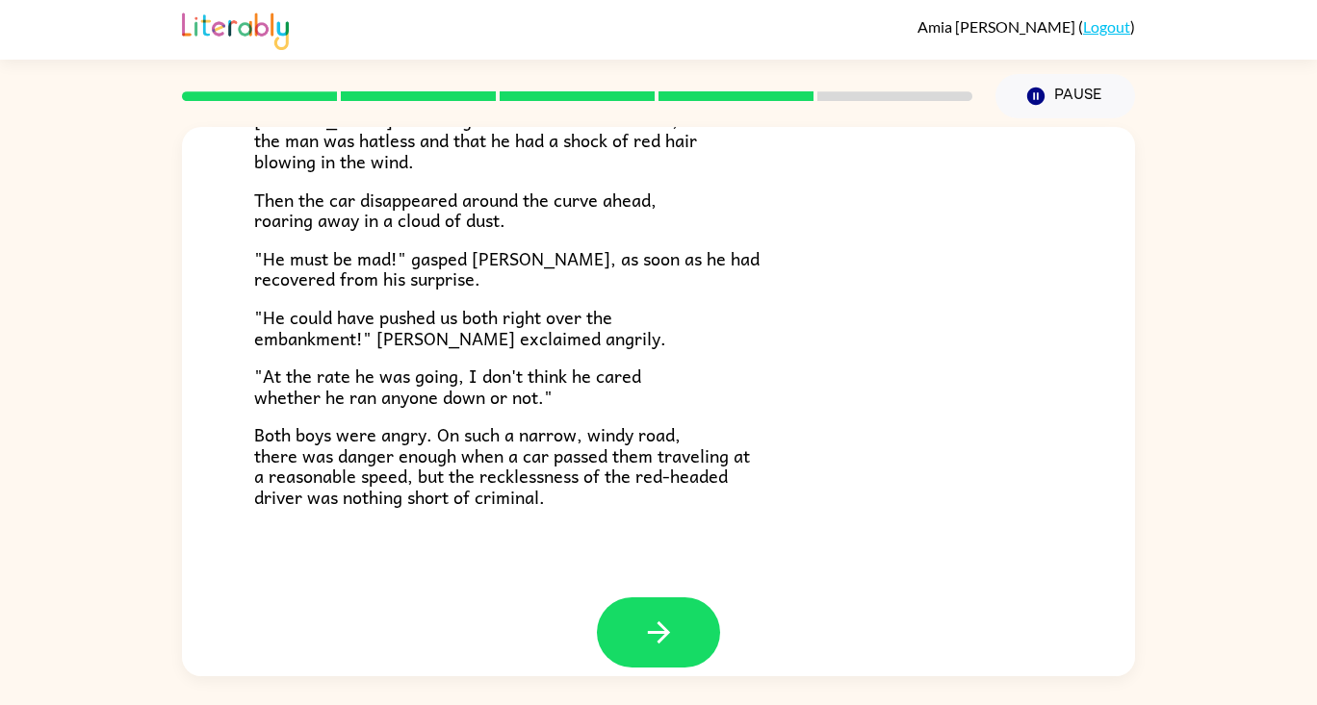
scroll to position [534, 0]
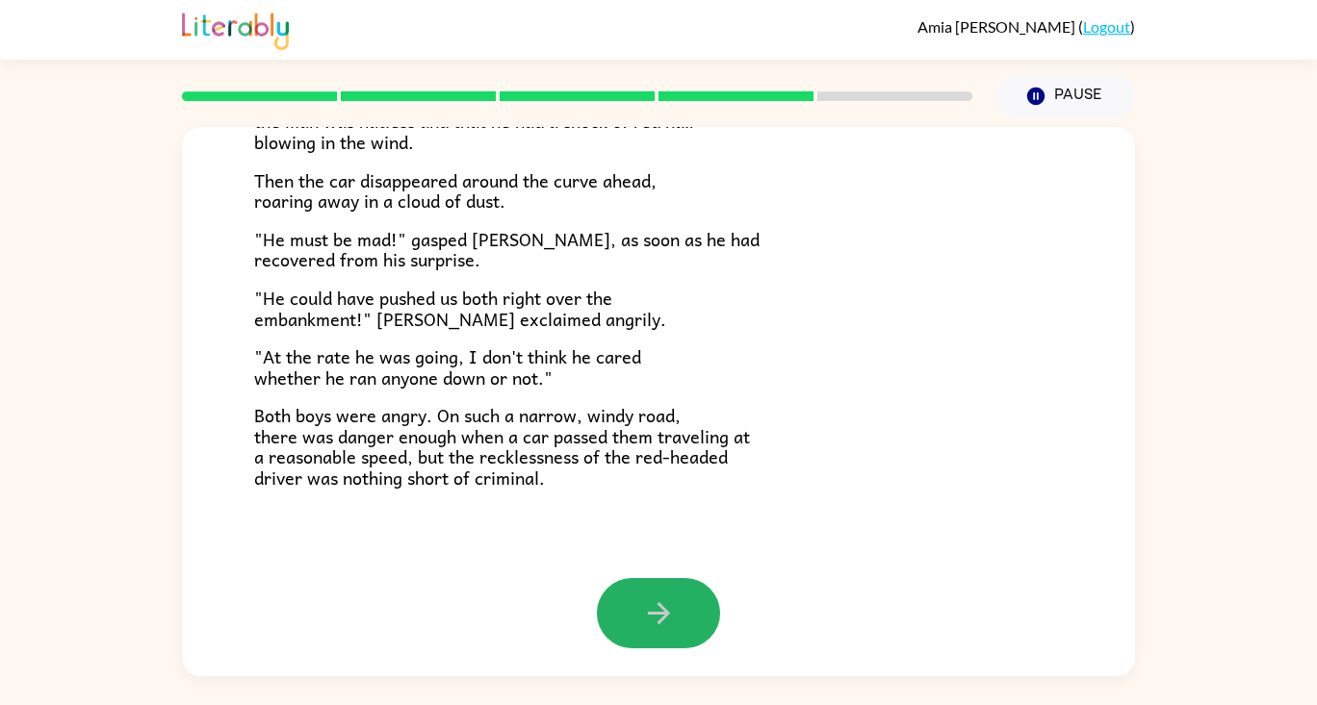
click at [642, 601] on icon "button" at bounding box center [659, 614] width 34 height 34
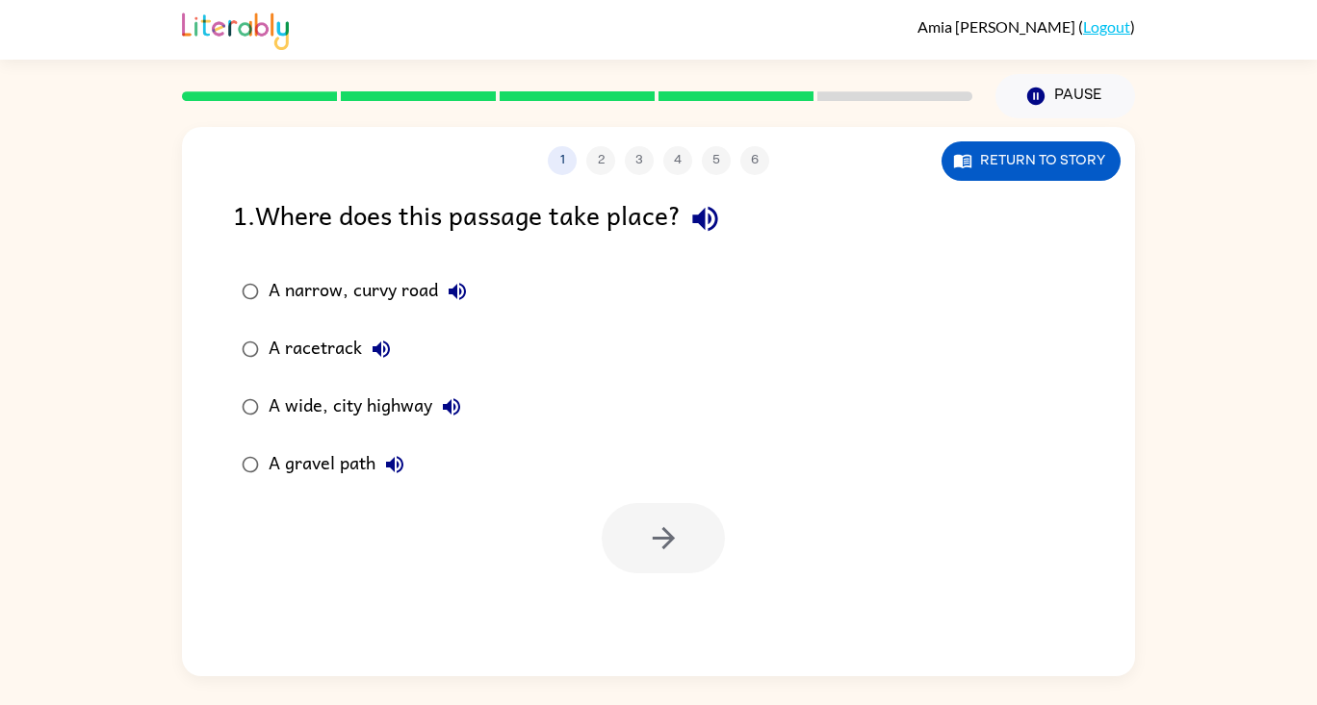
scroll to position [0, 0]
click at [683, 515] on button "button" at bounding box center [662, 538] width 123 height 70
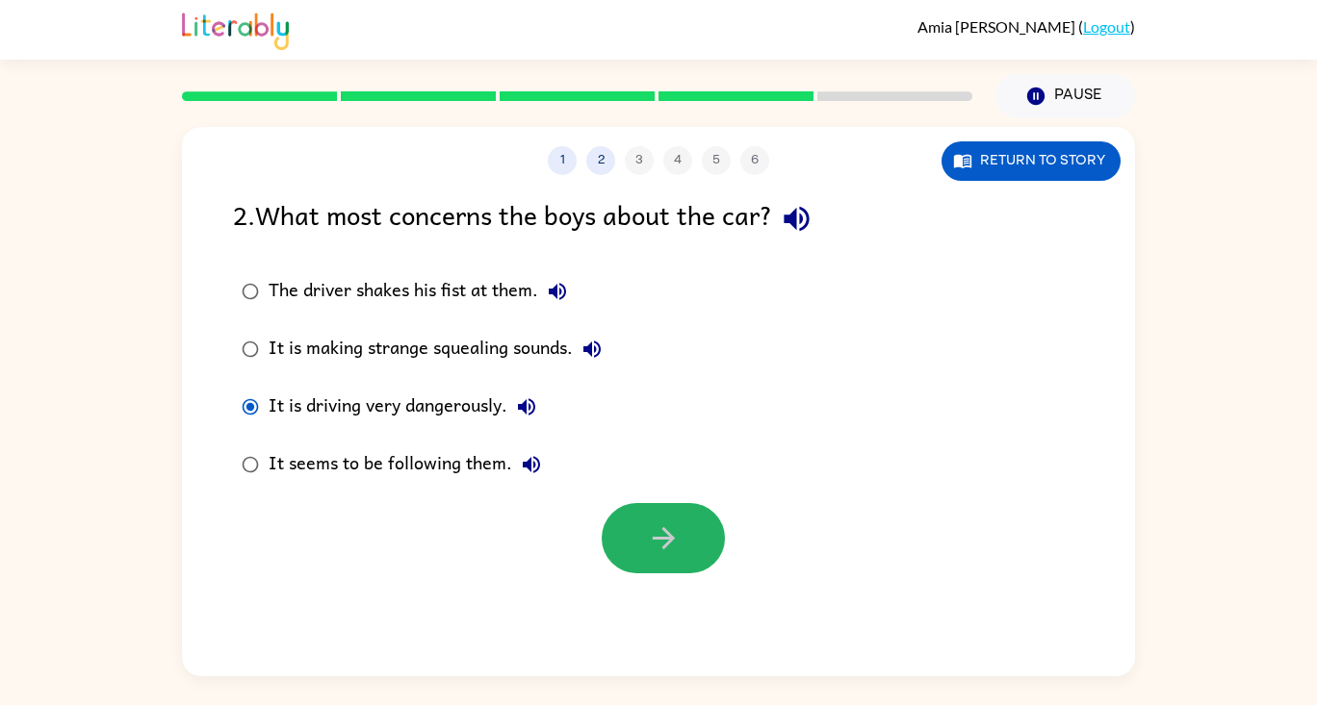
click at [653, 535] on icon "button" at bounding box center [664, 539] width 34 height 34
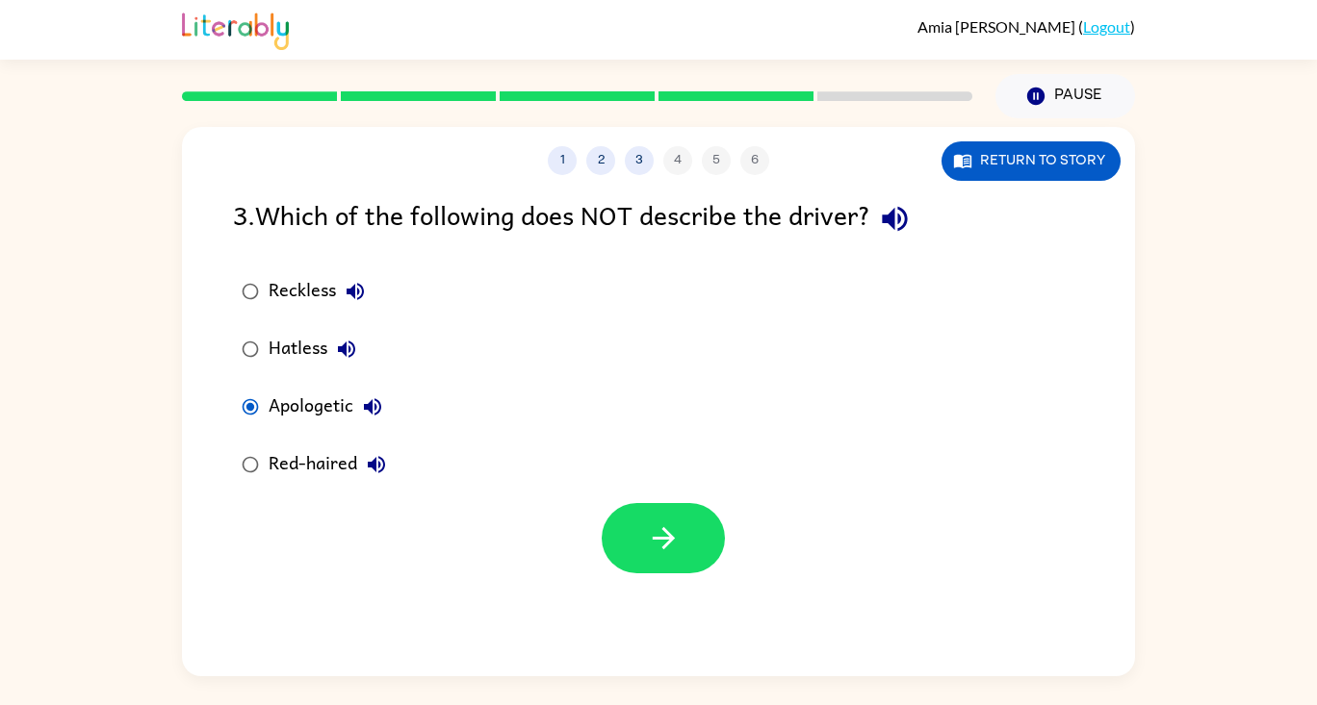
click at [636, 558] on button "button" at bounding box center [662, 538] width 123 height 70
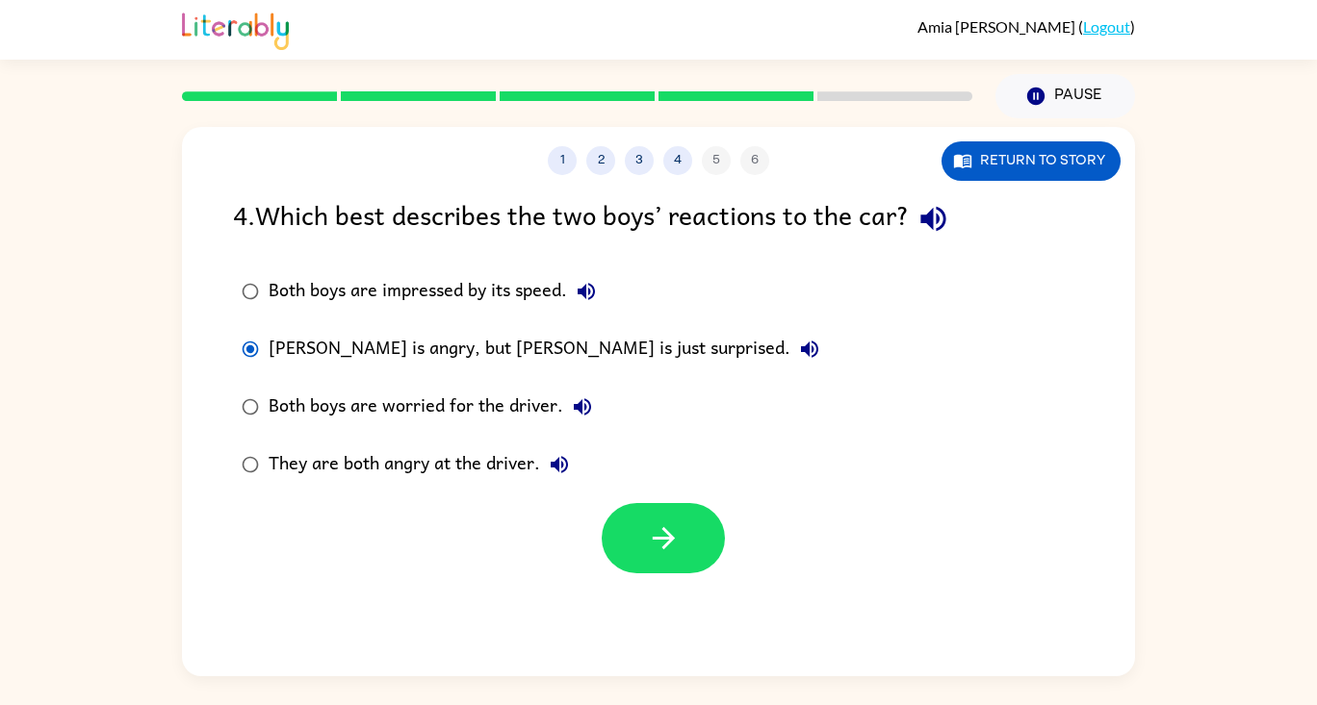
click at [624, 525] on button "button" at bounding box center [662, 538] width 123 height 70
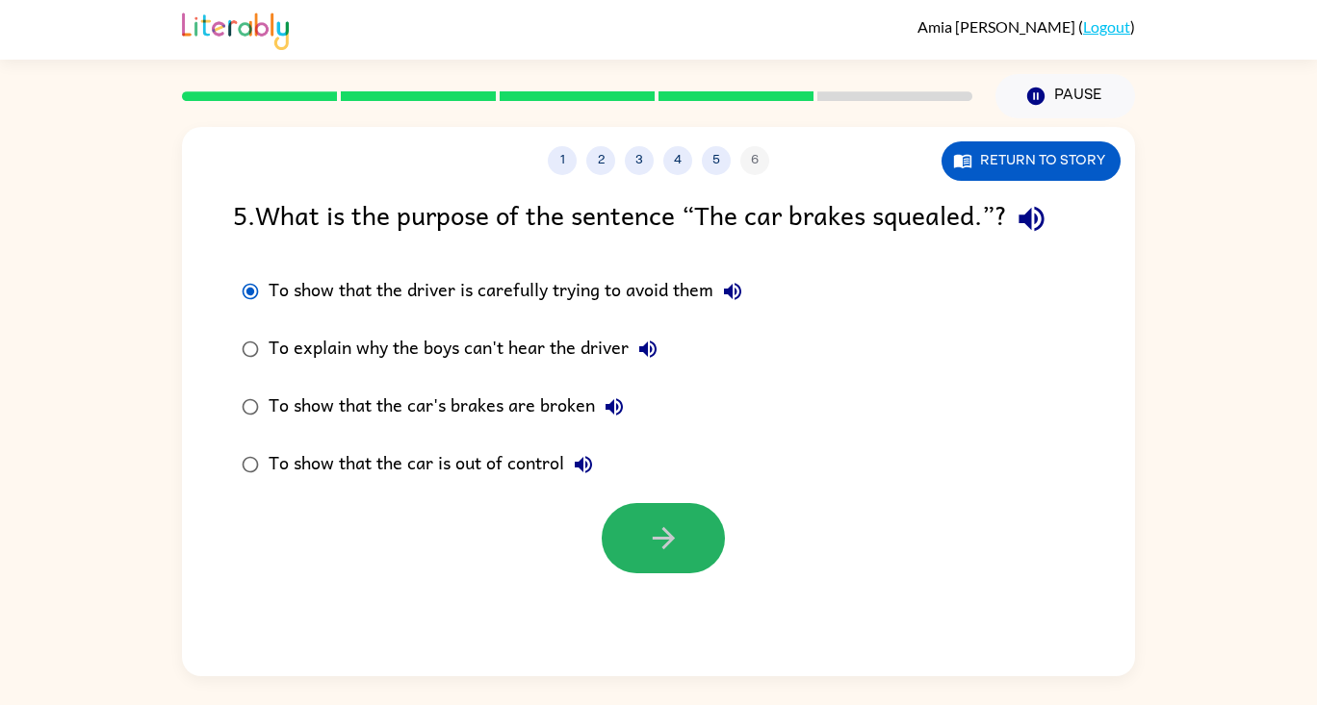
click at [681, 530] on button "button" at bounding box center [662, 538] width 123 height 70
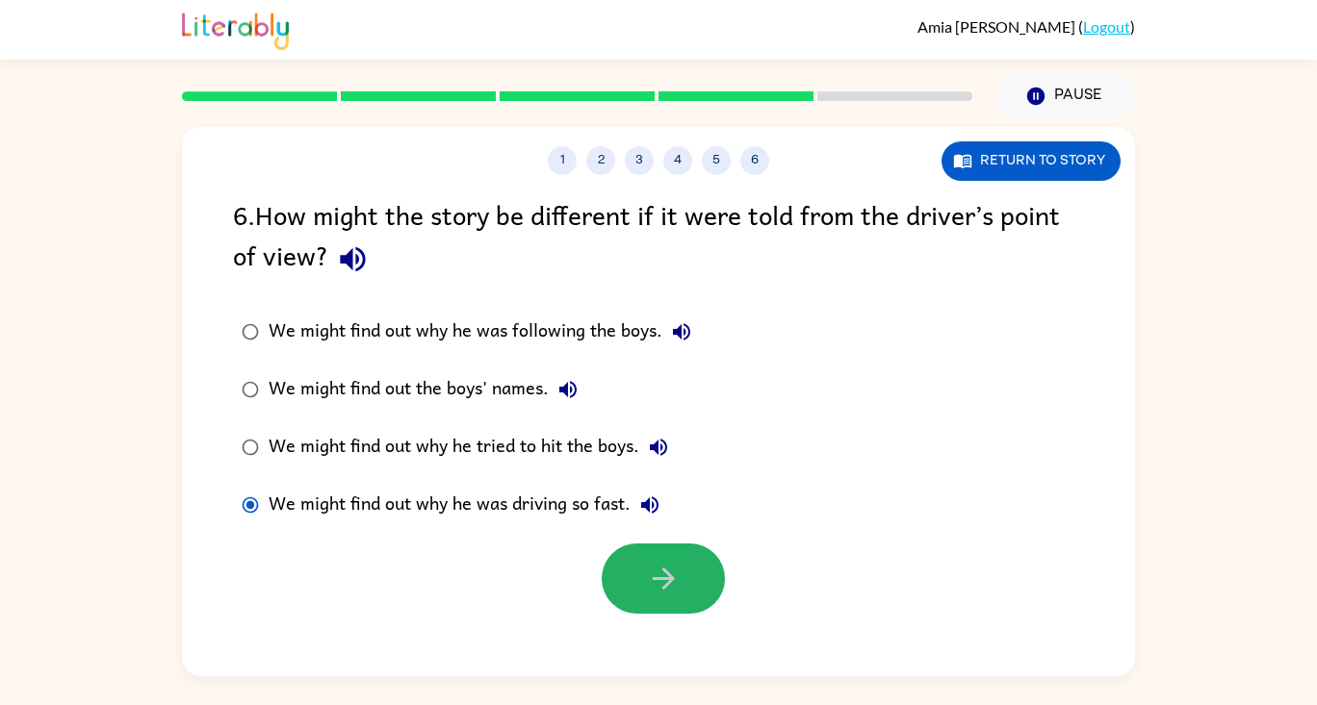
click at [665, 579] on icon "button" at bounding box center [663, 579] width 22 height 22
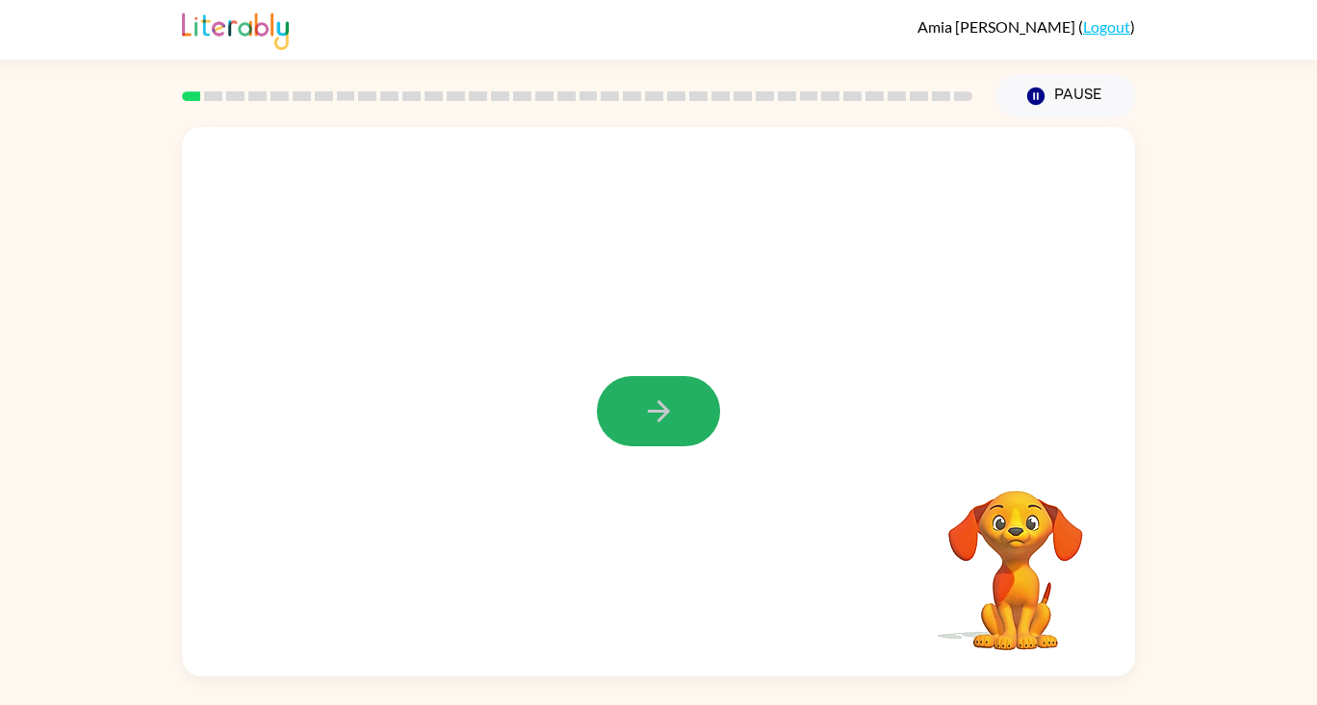
click at [665, 397] on icon "button" at bounding box center [659, 412] width 34 height 34
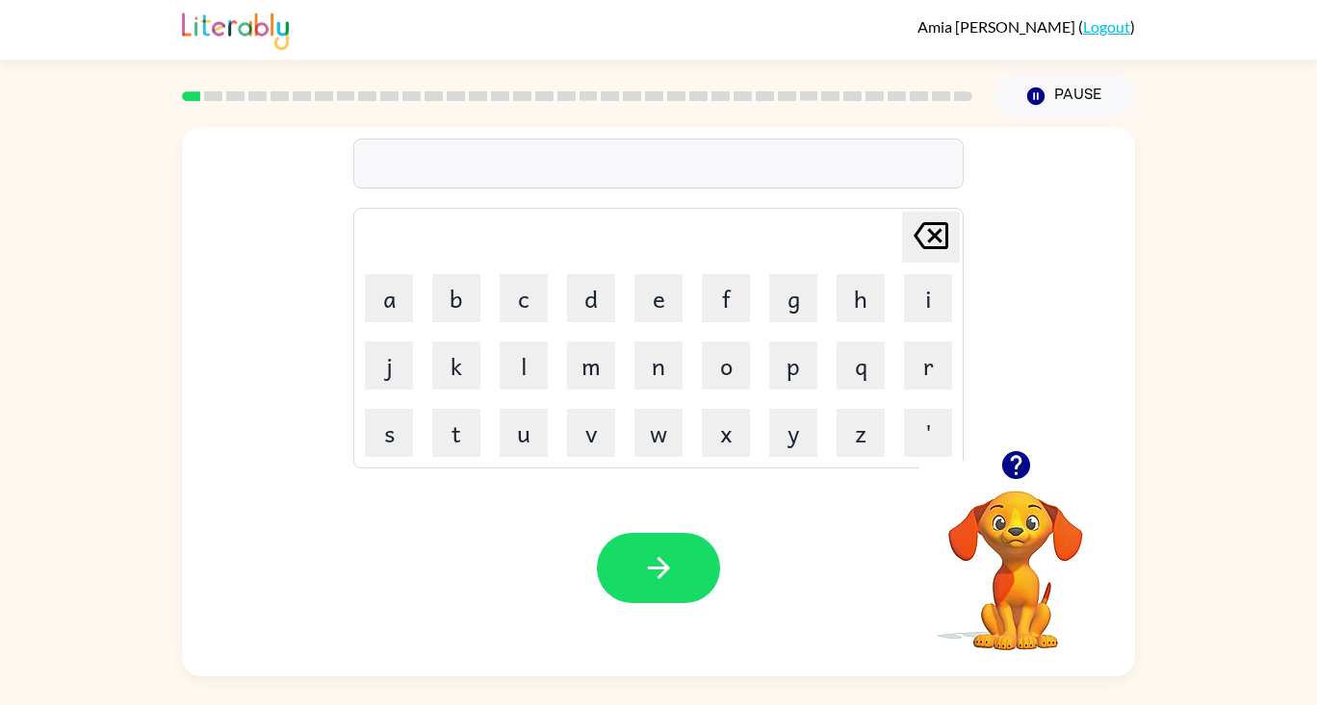
click at [1008, 471] on icon "button" at bounding box center [1015, 465] width 28 height 28
click at [656, 565] on icon "button" at bounding box center [659, 568] width 34 height 34
click at [668, 542] on button "button" at bounding box center [658, 568] width 123 height 70
click at [668, 542] on div at bounding box center [658, 568] width 123 height 70
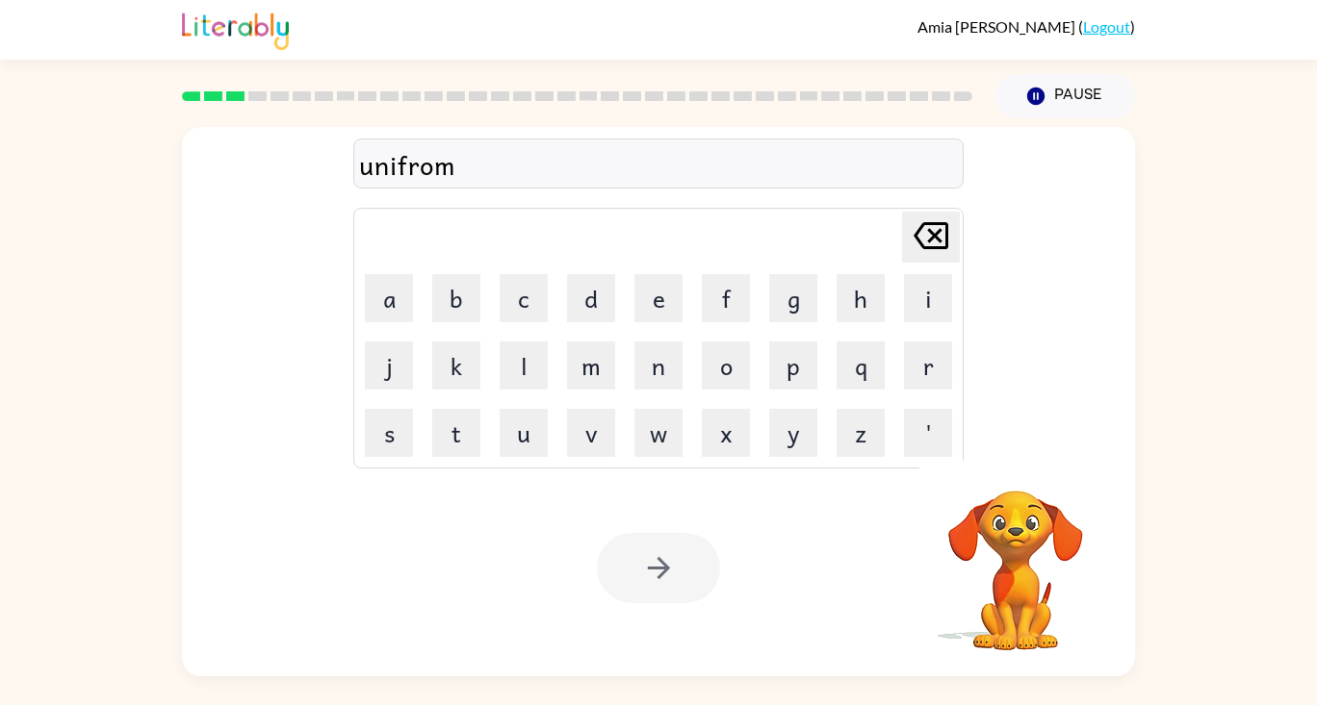
click at [653, 562] on div at bounding box center [658, 568] width 123 height 70
click at [653, 562] on icon "button" at bounding box center [659, 568] width 34 height 34
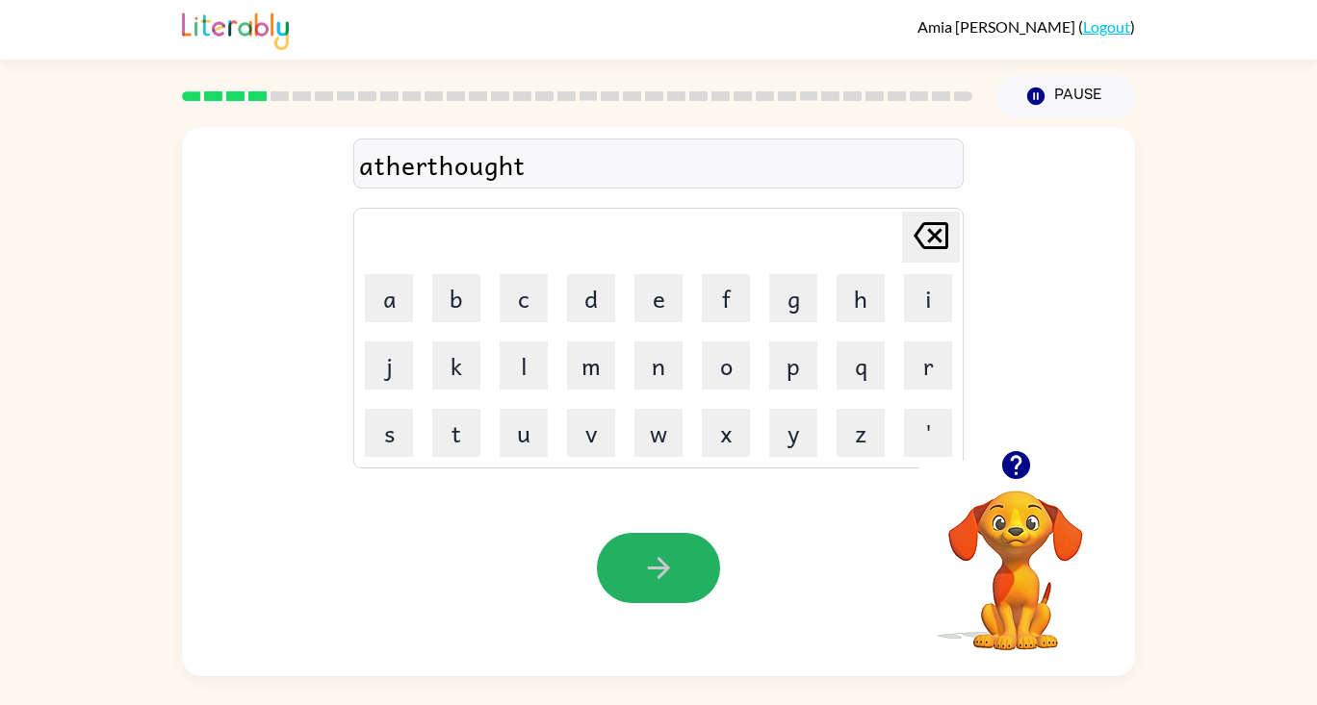
click at [653, 562] on icon "button" at bounding box center [659, 568] width 34 height 34
click at [657, 560] on icon "button" at bounding box center [659, 568] width 34 height 34
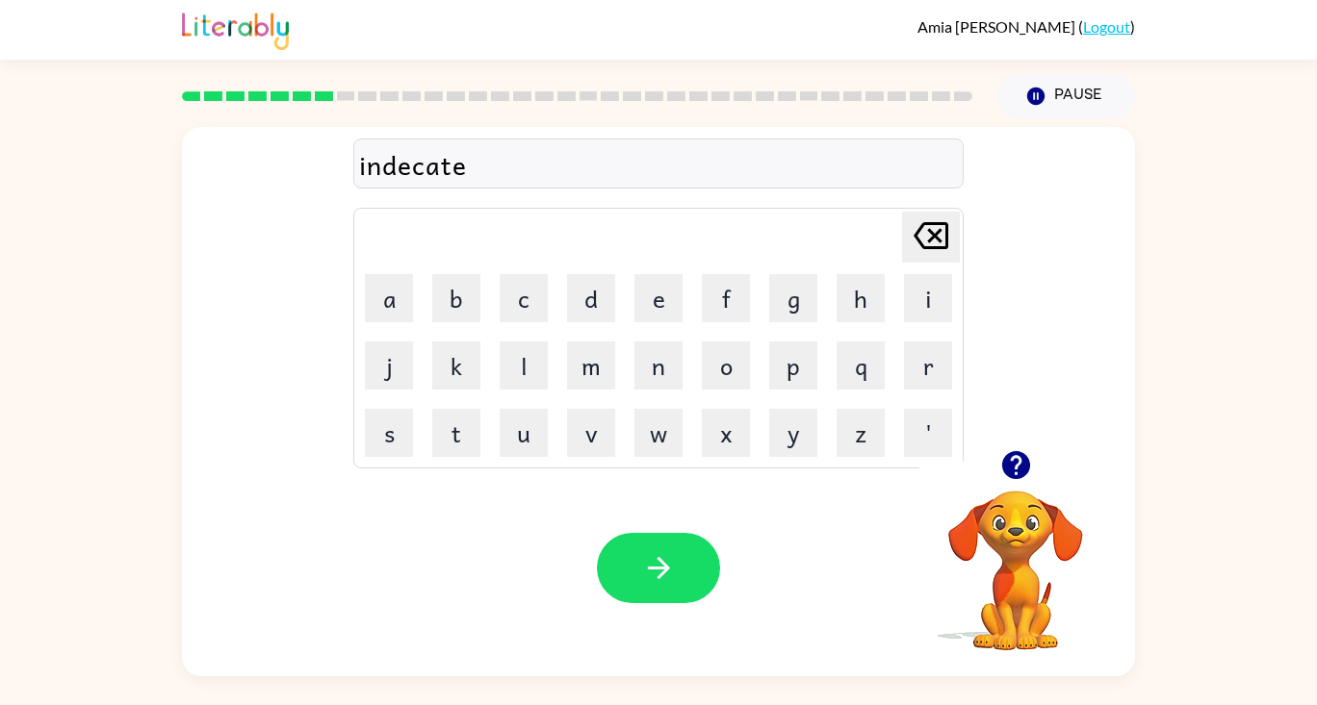
click at [699, 526] on div "Your browser must support playing .mp4 files to use Literably. Please try using…" at bounding box center [658, 568] width 953 height 217
click at [685, 556] on button "button" at bounding box center [658, 568] width 123 height 70
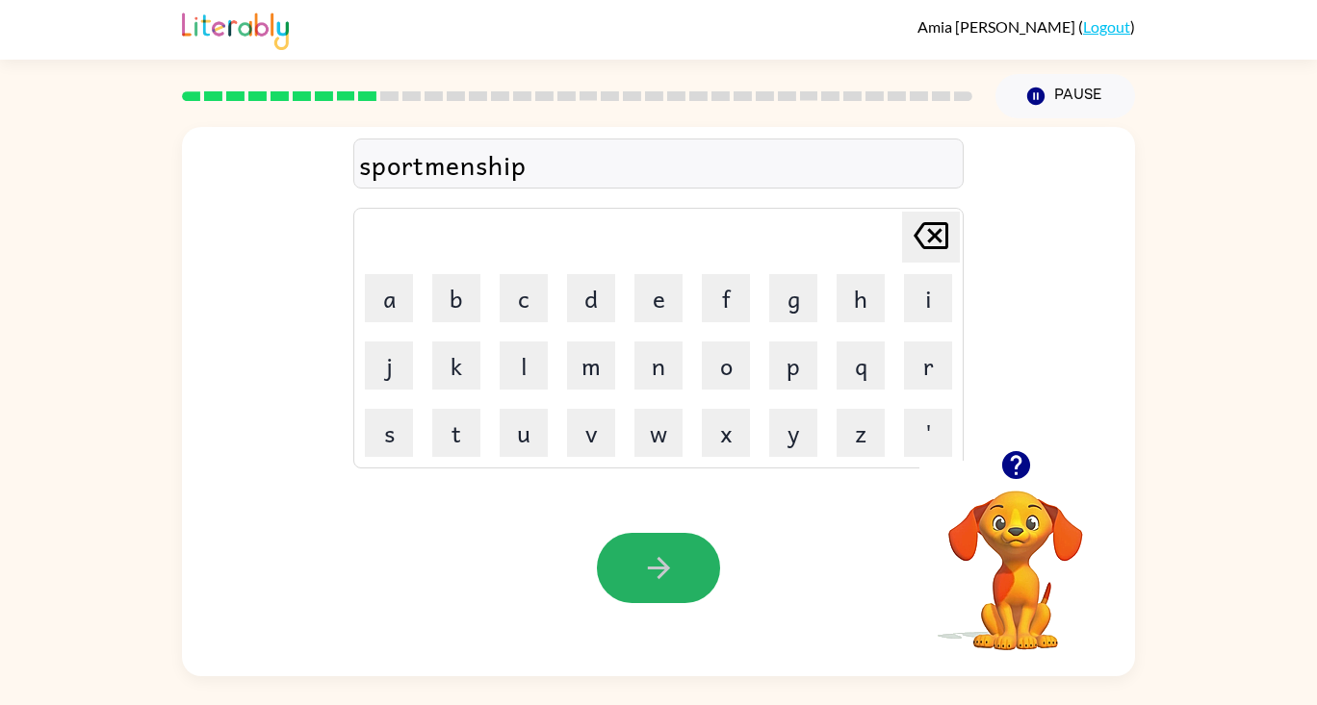
click at [685, 556] on button "button" at bounding box center [658, 568] width 123 height 70
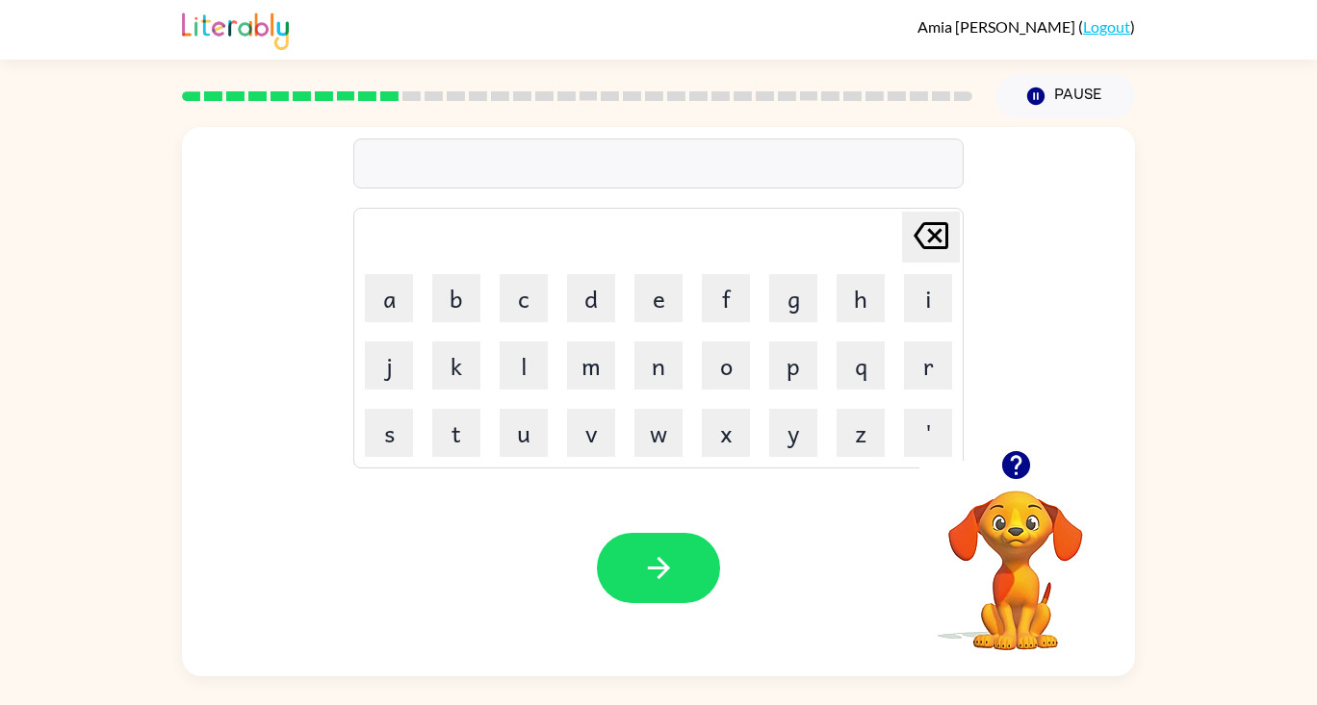
click at [1074, 499] on video "Your browser must support playing .mp4 files to use Literably. Please try using…" at bounding box center [1015, 557] width 192 height 192
click at [1019, 478] on icon "button" at bounding box center [1015, 465] width 28 height 28
drag, startPoint x: 854, startPoint y: 224, endPoint x: 852, endPoint y: 286, distance: 61.6
click at [856, 236] on td "[PERSON_NAME] last character input" at bounding box center [658, 237] width 604 height 53
click at [652, 544] on button "button" at bounding box center [658, 568] width 123 height 70
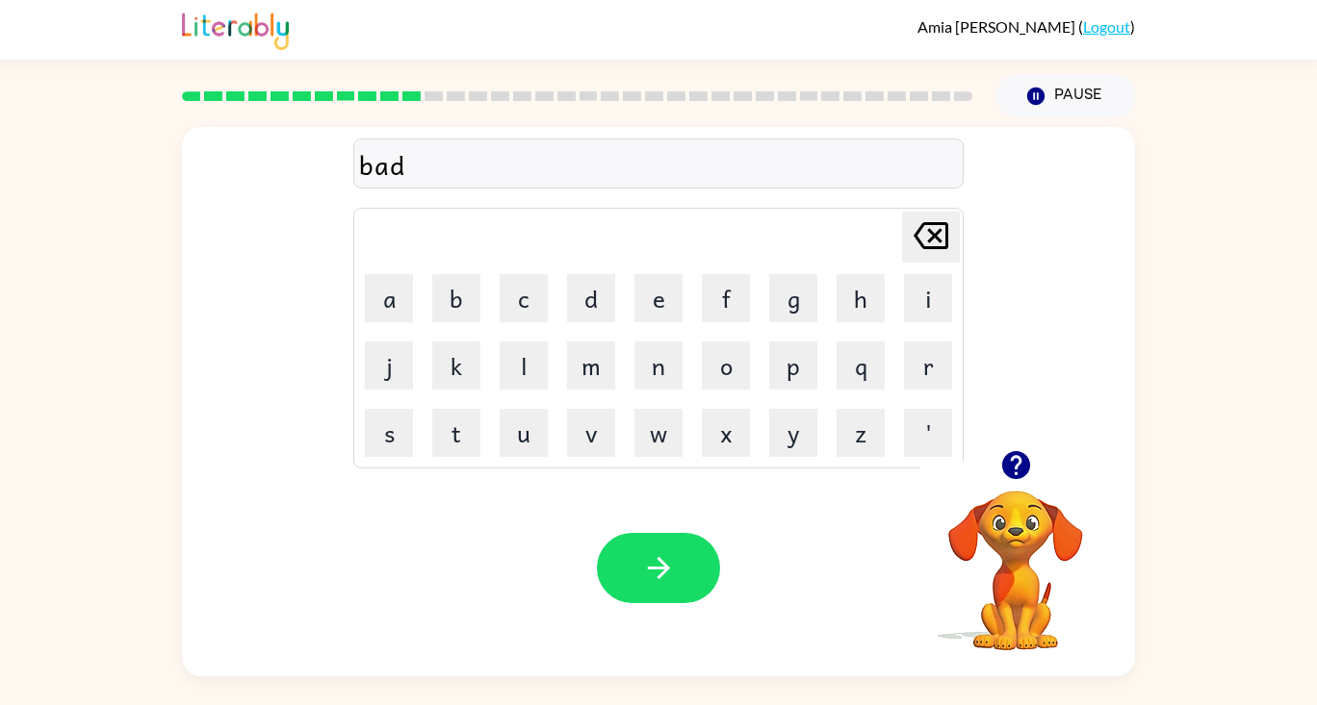
click at [647, 550] on button "button" at bounding box center [658, 568] width 123 height 70
click at [1013, 482] on button "button" at bounding box center [1015, 465] width 49 height 49
click at [992, 519] on video "Your browser must support playing .mp4 files to use Literably. Please try using…" at bounding box center [1015, 557] width 192 height 192
click at [1010, 473] on icon "button" at bounding box center [1015, 465] width 28 height 28
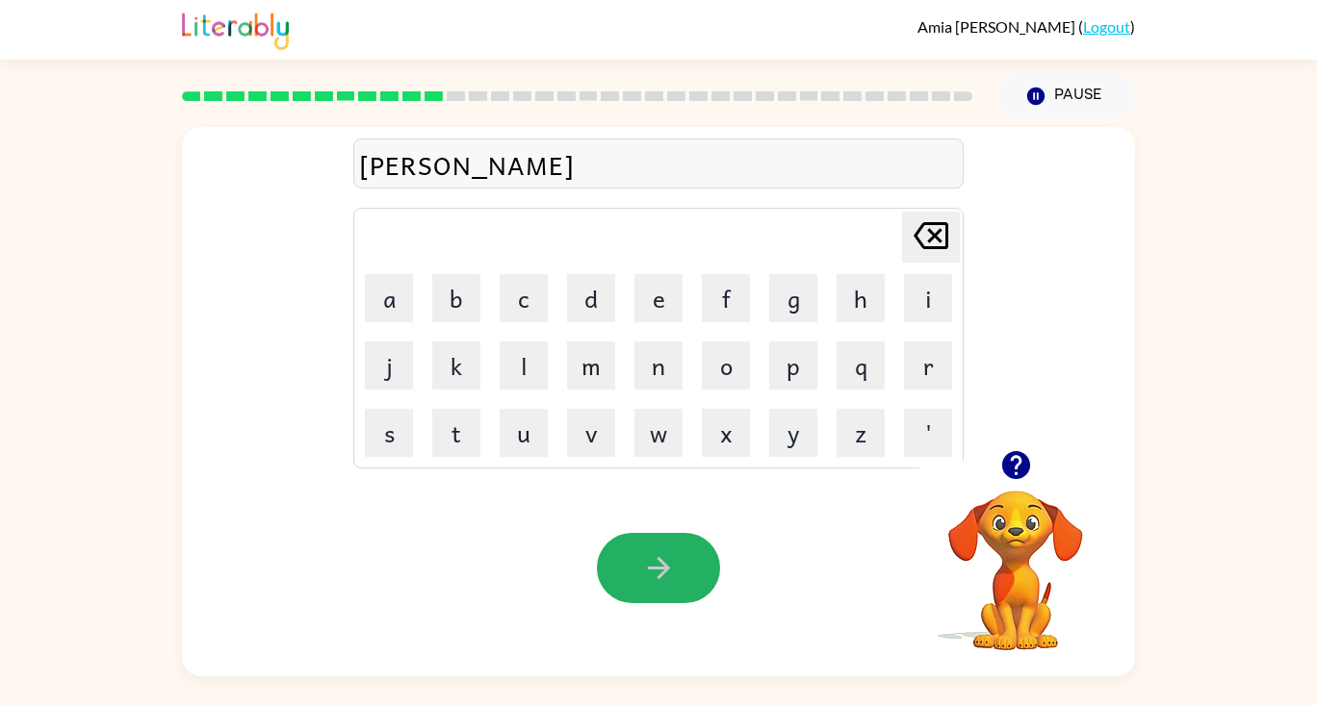
click at [642, 569] on icon "button" at bounding box center [659, 568] width 34 height 34
click at [636, 579] on button "button" at bounding box center [658, 568] width 123 height 70
drag, startPoint x: 636, startPoint y: 579, endPoint x: 636, endPoint y: 591, distance: 11.5
click at [636, 591] on button "button" at bounding box center [658, 568] width 123 height 70
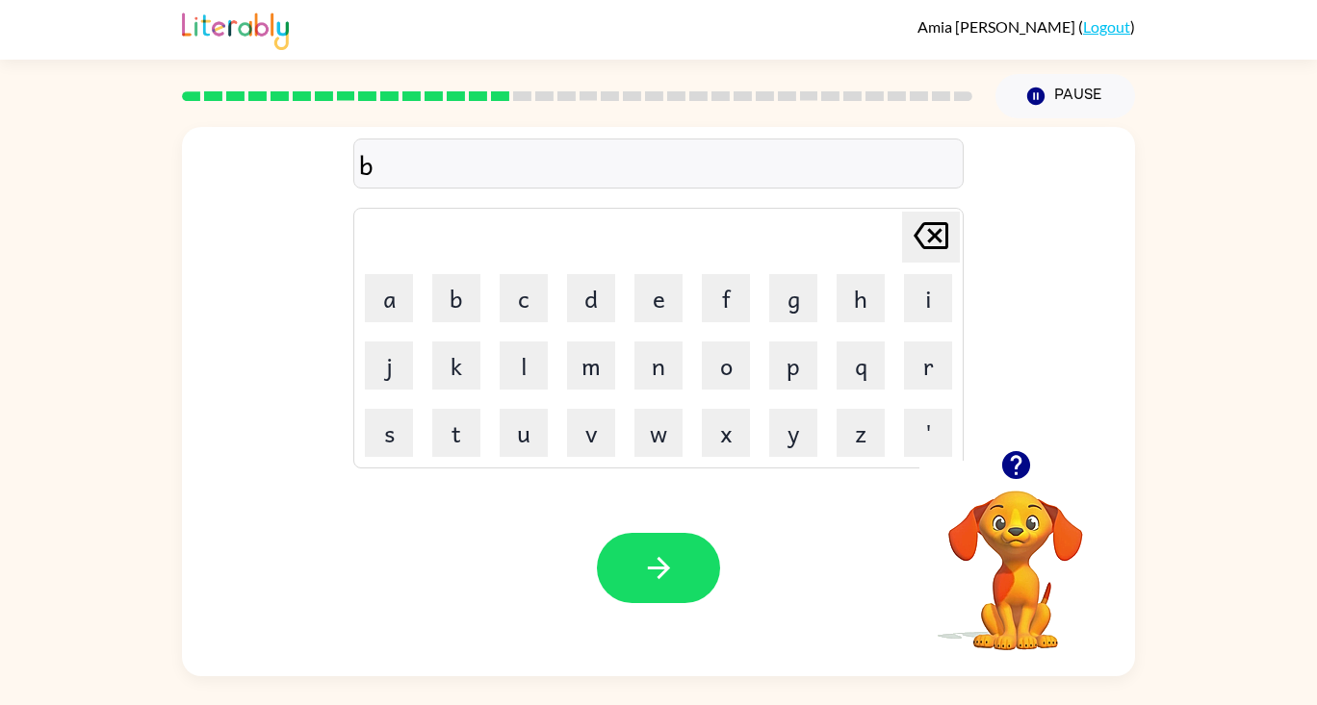
click at [1018, 474] on icon "button" at bounding box center [1015, 465] width 28 height 28
drag, startPoint x: 1018, startPoint y: 474, endPoint x: 720, endPoint y: 751, distance: 406.6
click at [720, 704] on html "[PERSON_NAME] ( Logout ) Pause Pause brend Delete Delete last character input a…" at bounding box center [658, 352] width 1317 height 705
click at [680, 552] on button "button" at bounding box center [658, 568] width 123 height 70
click at [537, 300] on button "c" at bounding box center [523, 298] width 48 height 48
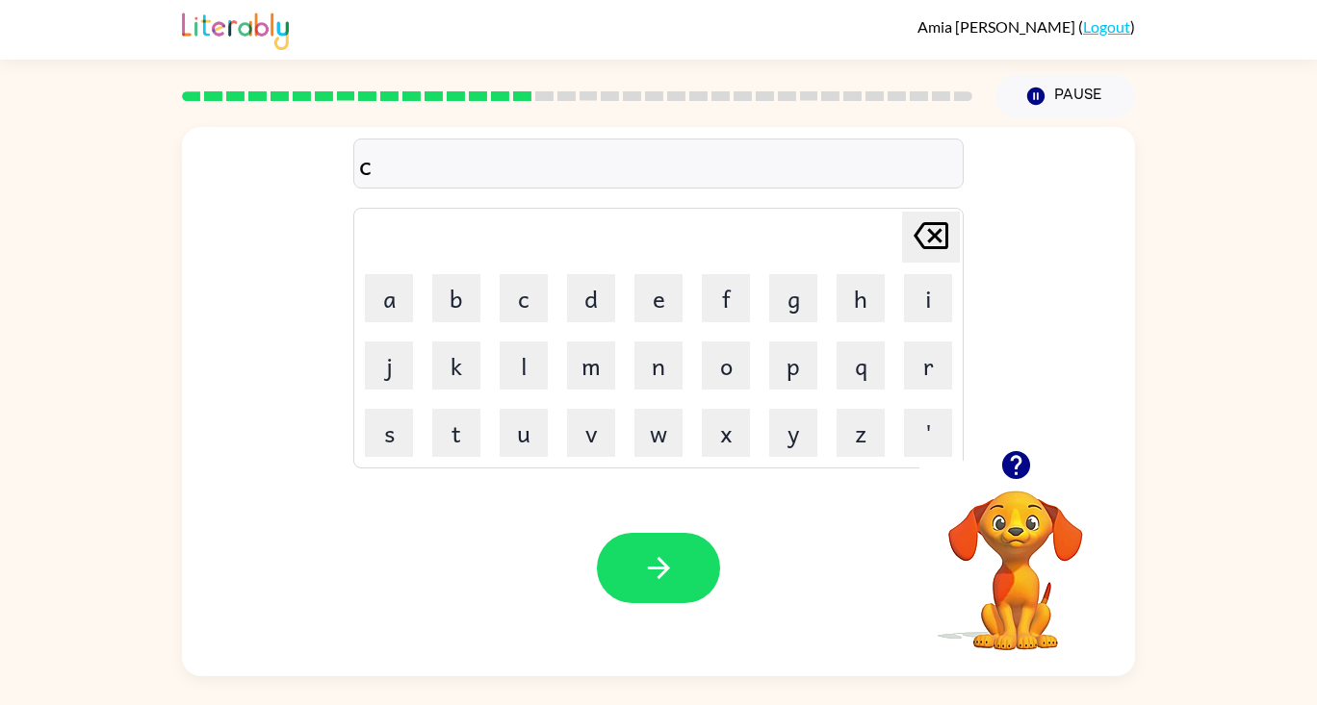
click at [396, 305] on button "a" at bounding box center [389, 298] width 48 height 48
type button "a"
click at [653, 561] on icon "button" at bounding box center [659, 568] width 34 height 34
click at [652, 561] on icon "button" at bounding box center [659, 568] width 34 height 34
click at [687, 539] on button "button" at bounding box center [658, 568] width 123 height 70
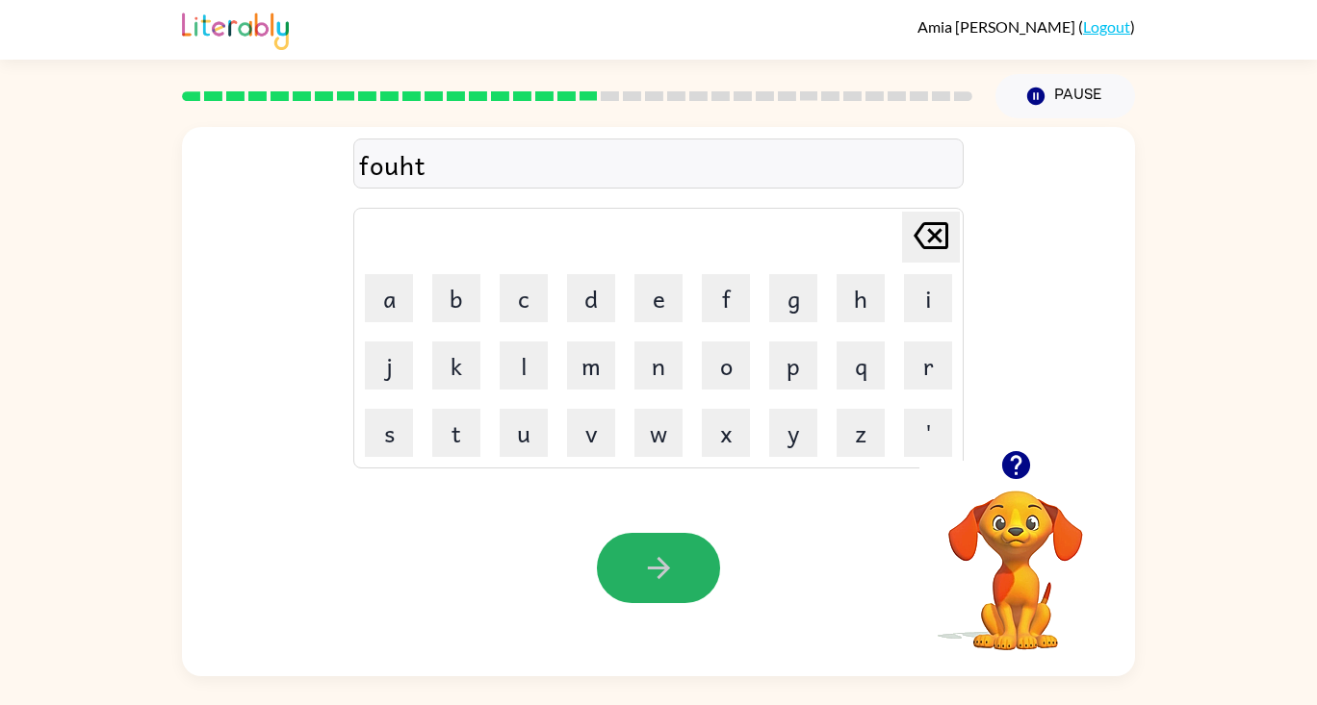
click at [627, 570] on button "button" at bounding box center [658, 568] width 123 height 70
click at [649, 565] on icon "button" at bounding box center [659, 568] width 34 height 34
click at [1035, 476] on button "button" at bounding box center [1015, 465] width 49 height 49
drag, startPoint x: 635, startPoint y: 573, endPoint x: 692, endPoint y: 499, distance: 93.4
click at [659, 543] on button "button" at bounding box center [658, 568] width 123 height 70
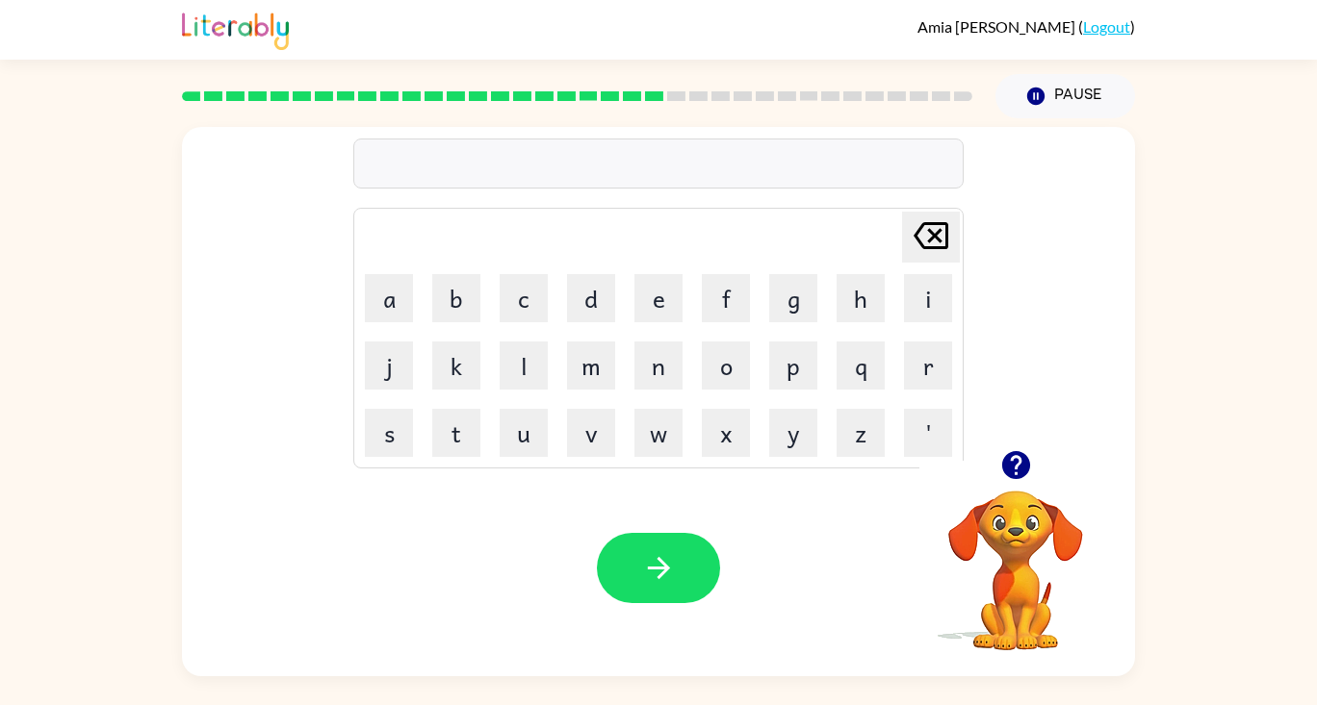
click at [1007, 475] on icon "button" at bounding box center [1015, 465] width 28 height 28
click at [648, 564] on icon "button" at bounding box center [659, 568] width 34 height 34
click at [672, 559] on icon "button" at bounding box center [659, 568] width 34 height 34
click at [640, 563] on button "button" at bounding box center [658, 568] width 123 height 70
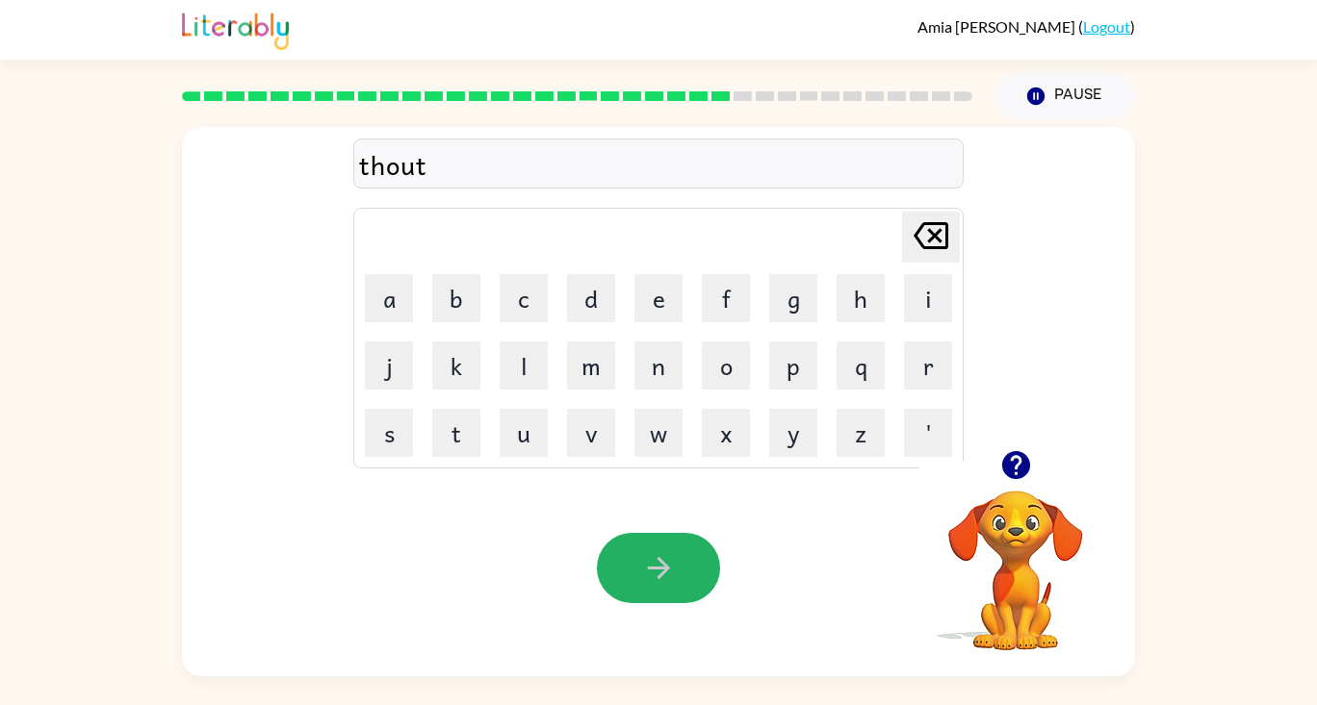
click at [688, 572] on button "button" at bounding box center [658, 568] width 123 height 70
click at [670, 571] on icon "button" at bounding box center [659, 568] width 34 height 34
click at [682, 566] on button "button" at bounding box center [658, 568] width 123 height 70
click at [663, 559] on icon "button" at bounding box center [659, 568] width 34 height 34
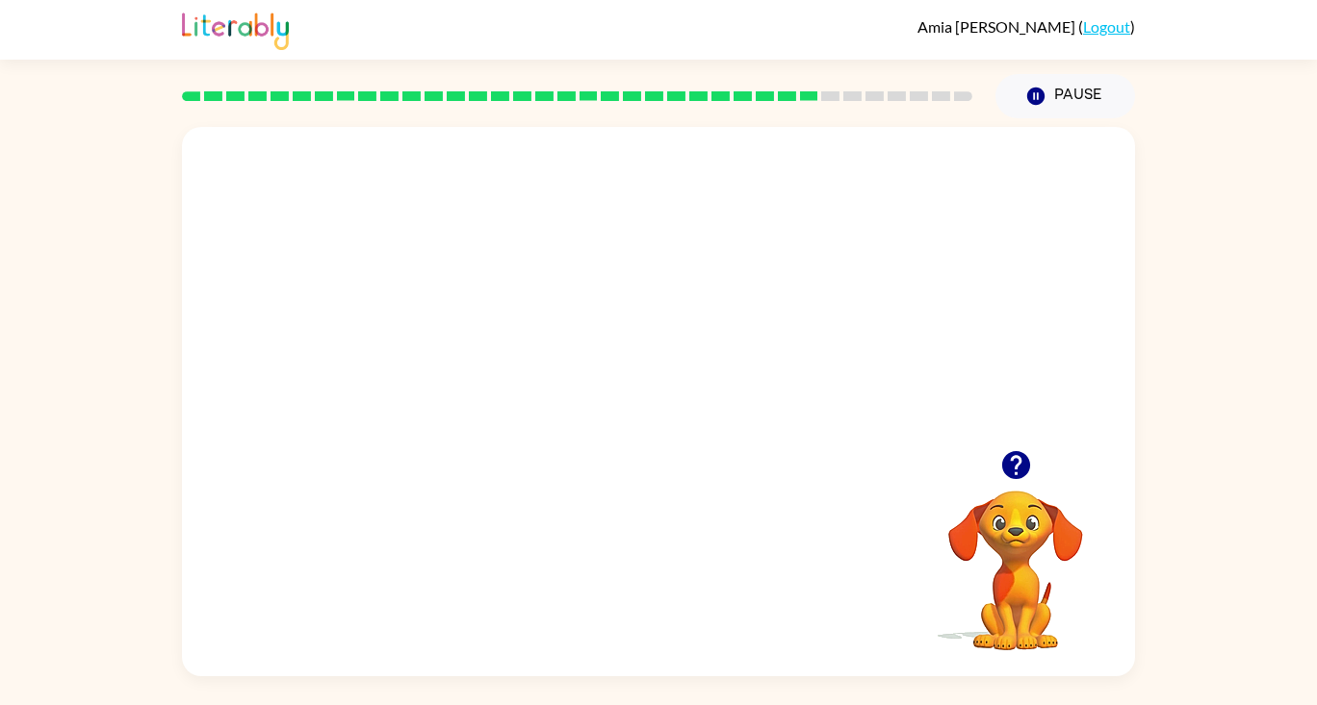
click at [1014, 487] on button "button" at bounding box center [1015, 465] width 49 height 49
click at [827, 357] on div at bounding box center [658, 288] width 953 height 323
click at [832, 360] on div at bounding box center [658, 288] width 953 height 323
click at [814, 352] on div at bounding box center [658, 288] width 953 height 323
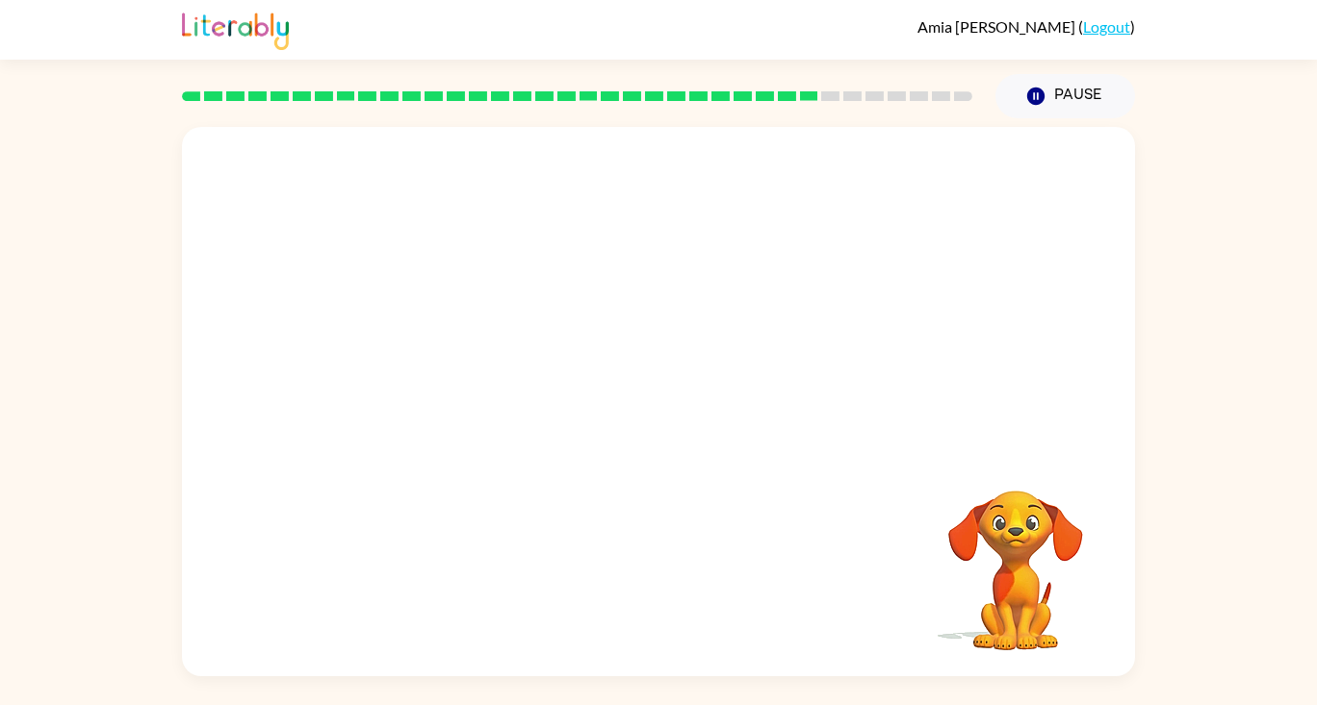
click at [885, 243] on div at bounding box center [658, 288] width 953 height 323
click at [888, 244] on div at bounding box center [658, 288] width 953 height 323
click at [905, 246] on div at bounding box center [658, 288] width 953 height 323
click at [919, 246] on div at bounding box center [658, 288] width 953 height 323
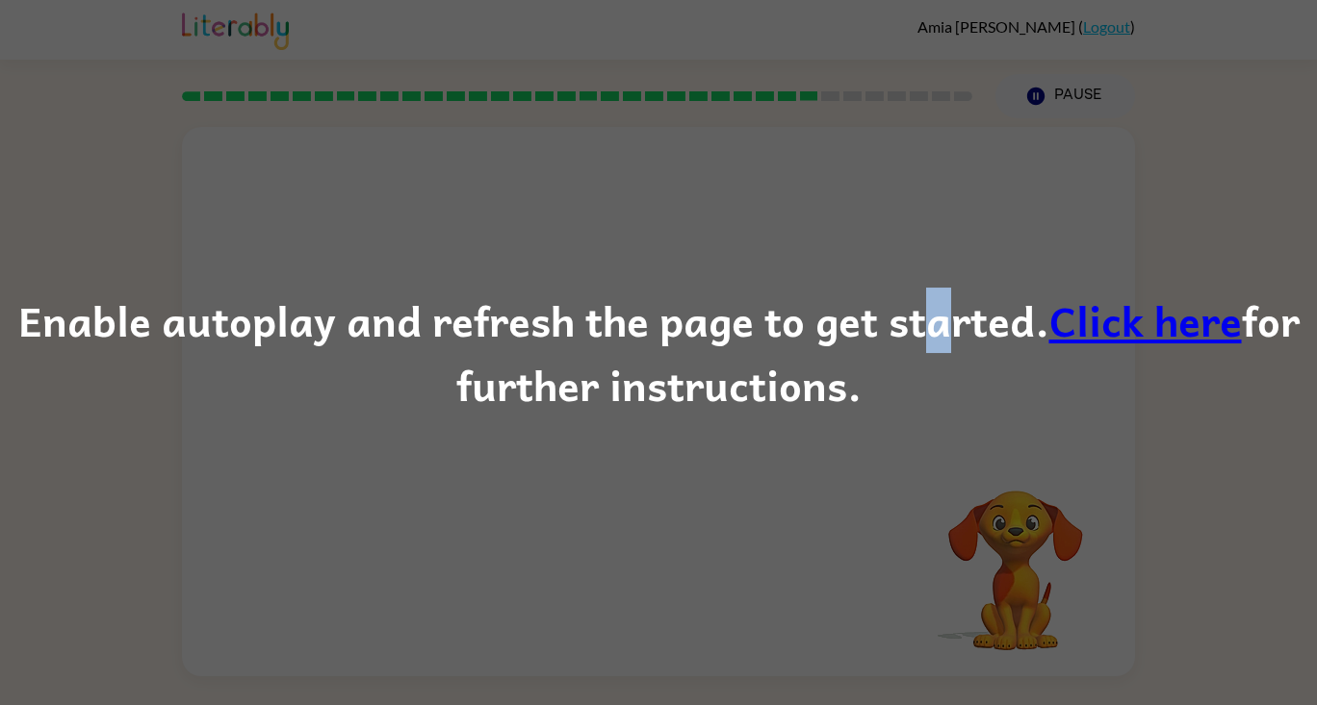
drag, startPoint x: 922, startPoint y: 330, endPoint x: 933, endPoint y: 325, distance: 11.6
click at [933, 325] on div "Enable autoplay and refresh the page to get started. Click here for further ins…" at bounding box center [658, 353] width 1317 height 131
click at [1085, 321] on link "Click here" at bounding box center [1145, 320] width 192 height 64
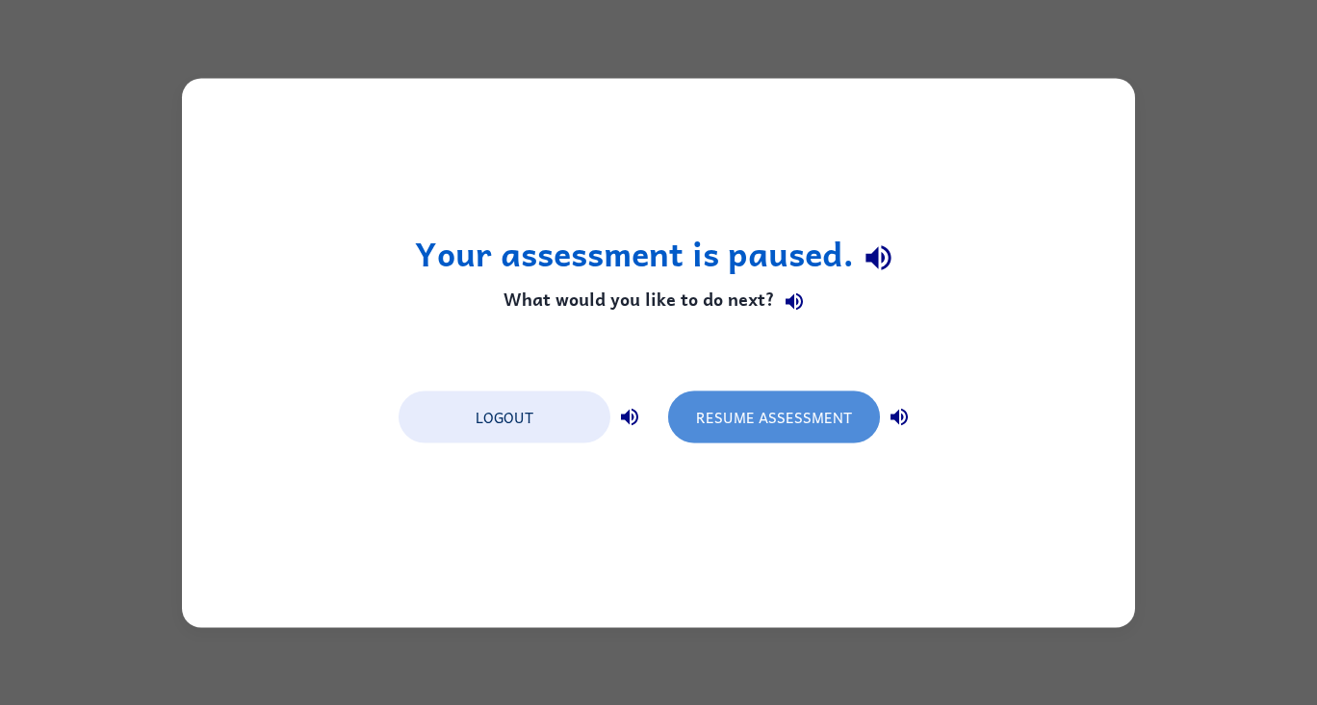
click at [849, 407] on button "Resume Assessment" at bounding box center [774, 417] width 212 height 52
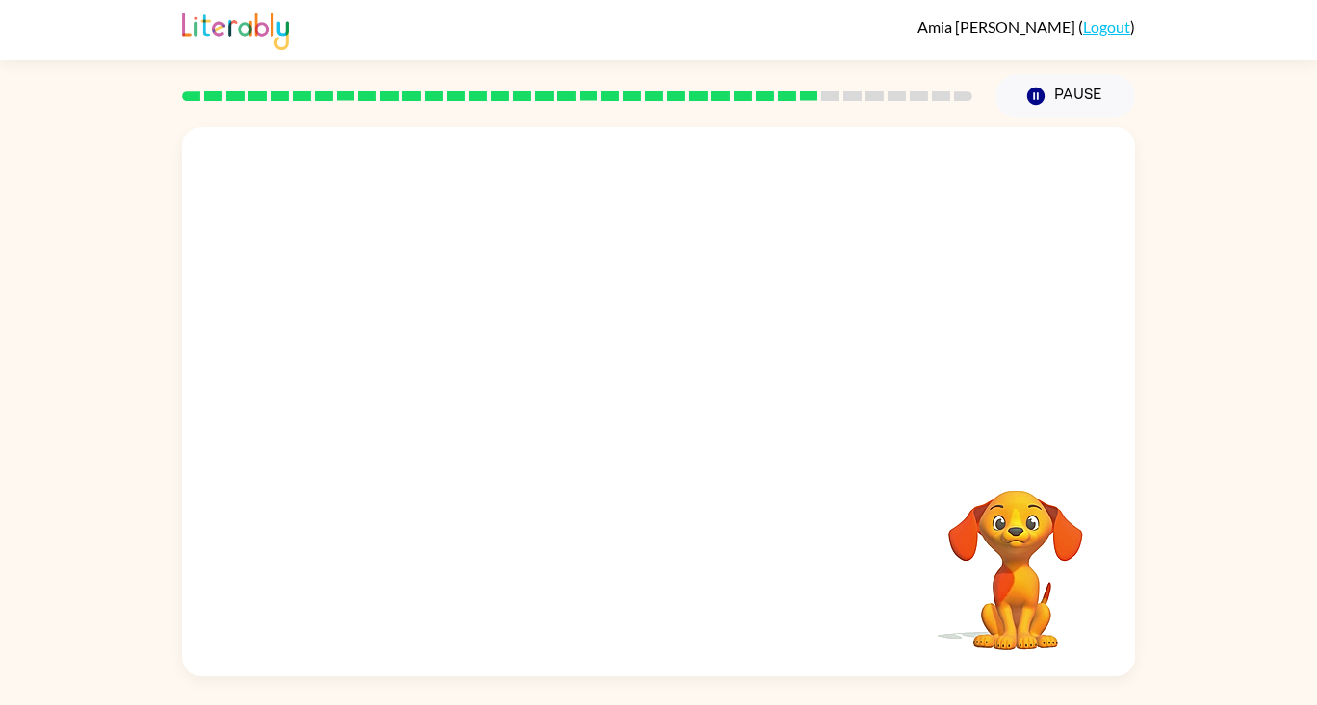
click at [270, 471] on div "Your browser must support playing .mp4 files to use Literably. Please try using…" at bounding box center [658, 402] width 953 height 550
click at [719, 296] on video "Your browser must support playing .mp4 files to use Literably. Please try using…" at bounding box center [658, 288] width 953 height 323
click at [427, 298] on video "Your browser must support playing .mp4 files to use Literably. Please try using…" at bounding box center [658, 288] width 953 height 323
click at [886, 343] on video "Your browser must support playing .mp4 files to use Literably. Please try using…" at bounding box center [658, 288] width 953 height 323
click at [705, 288] on video "Your browser must support playing .mp4 files to use Literably. Please try using…" at bounding box center [658, 288] width 953 height 323
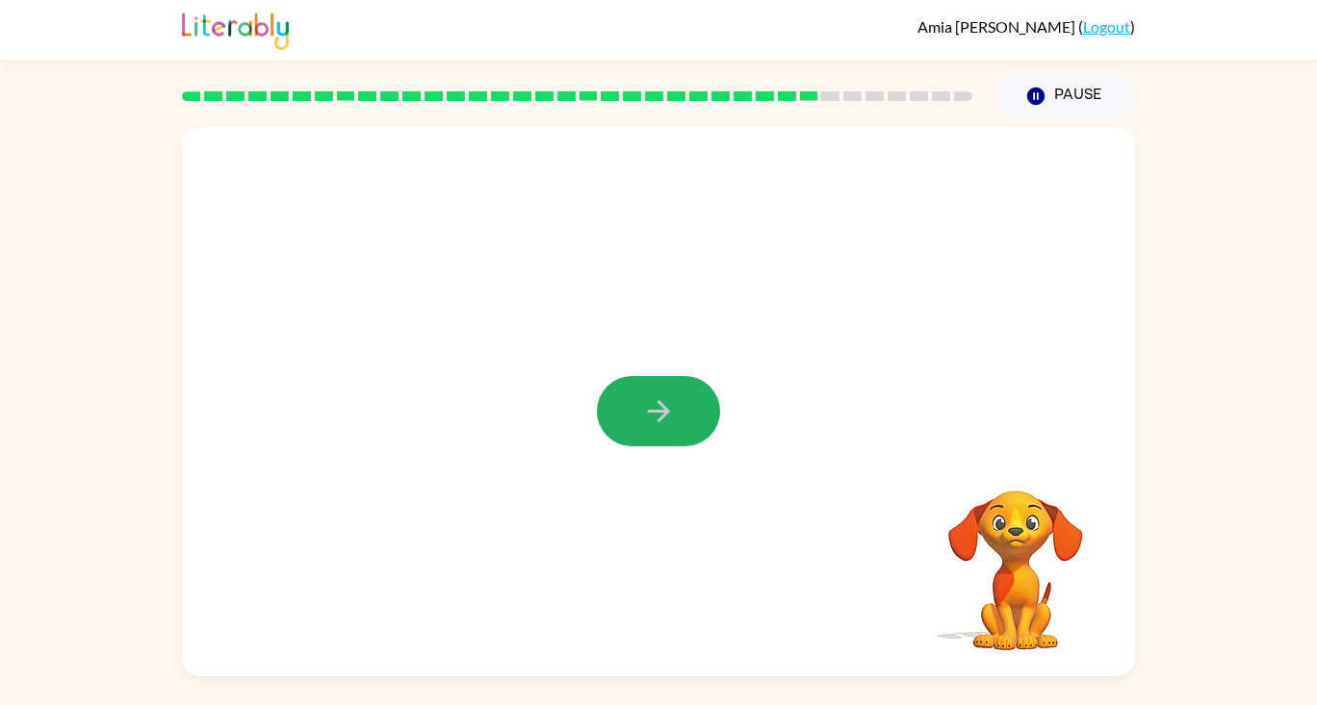
click at [661, 401] on icon "button" at bounding box center [659, 412] width 34 height 34
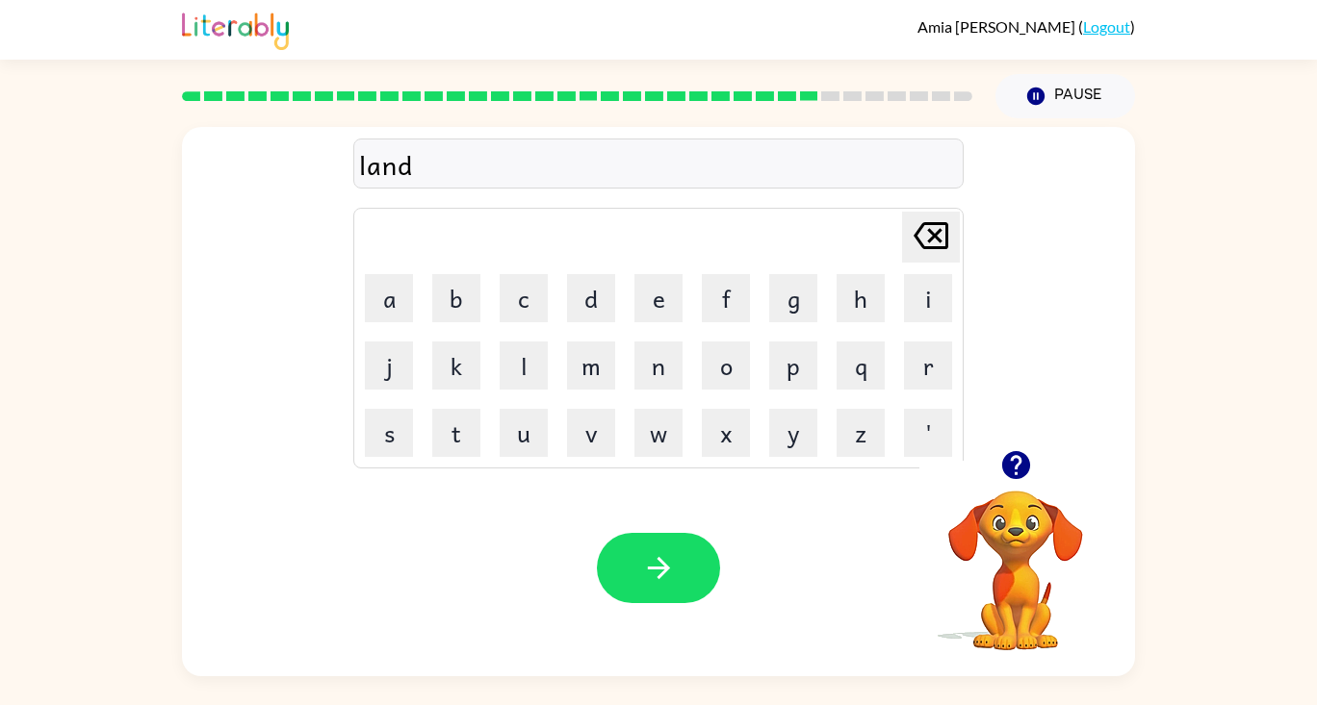
click at [413, 162] on div "land" at bounding box center [658, 164] width 599 height 40
click at [662, 550] on button "button" at bounding box center [658, 568] width 123 height 70
click at [1023, 480] on icon "button" at bounding box center [1016, 465] width 34 height 34
click at [693, 570] on button "button" at bounding box center [658, 568] width 123 height 70
click at [1015, 489] on button "button" at bounding box center [1015, 465] width 49 height 49
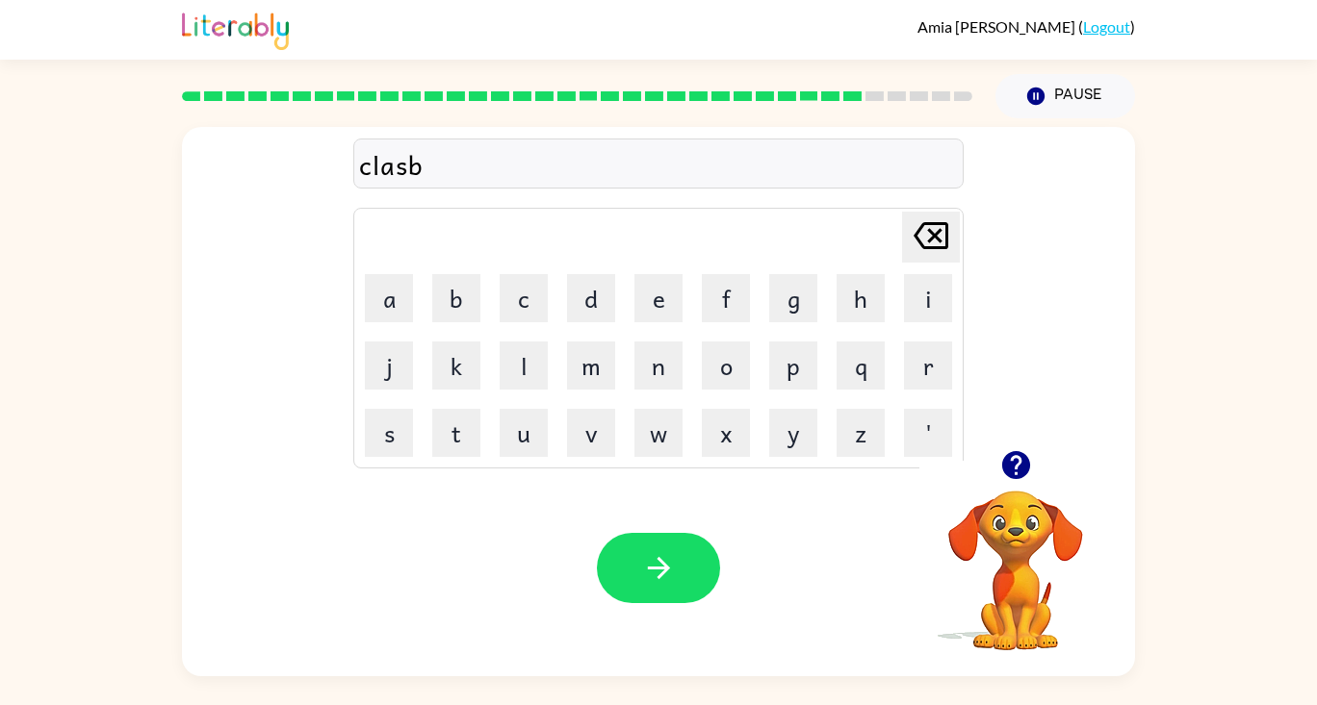
click at [656, 552] on icon "button" at bounding box center [659, 568] width 34 height 34
click at [1011, 455] on icon "button" at bounding box center [1015, 465] width 28 height 28
click at [675, 557] on button "button" at bounding box center [658, 568] width 123 height 70
click at [1013, 471] on icon "button" at bounding box center [1015, 465] width 28 height 28
click at [996, 471] on button "button" at bounding box center [1015, 465] width 49 height 49
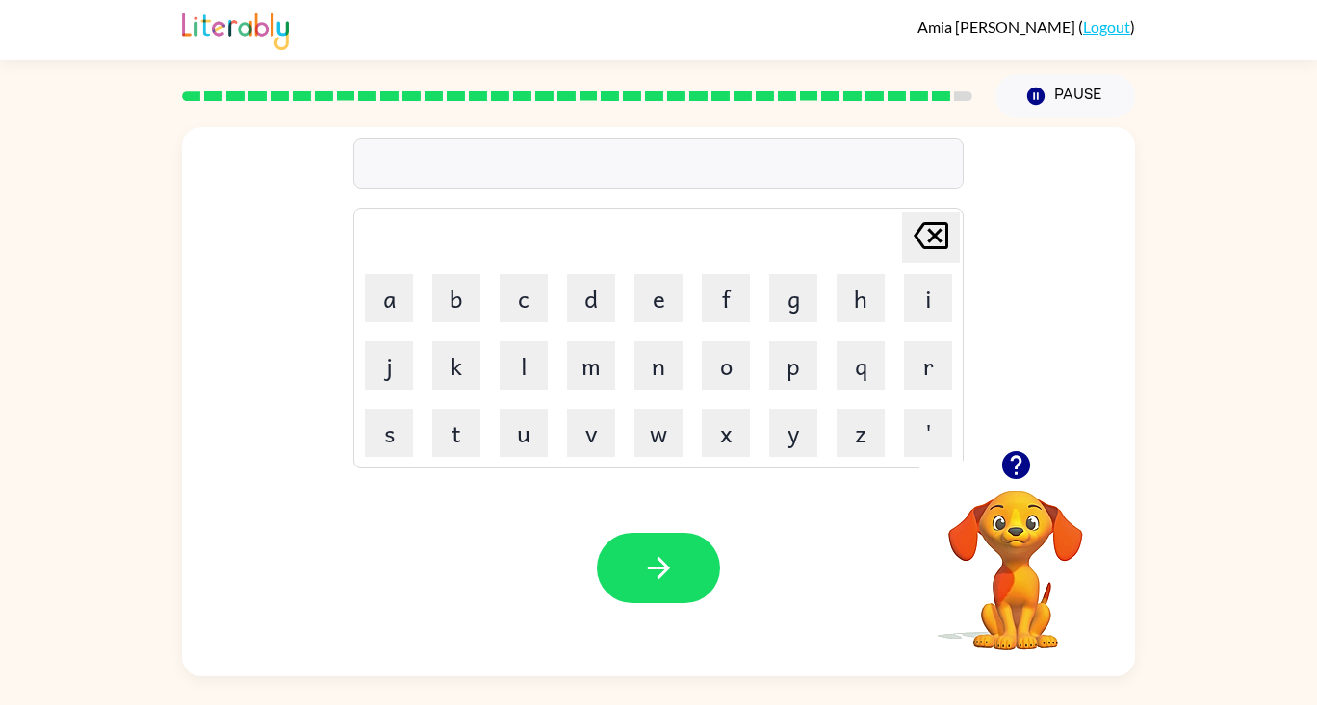
click at [1024, 459] on icon "button" at bounding box center [1015, 465] width 28 height 28
click at [669, 576] on icon "button" at bounding box center [659, 568] width 34 height 34
